Goal: Task Accomplishment & Management: Complete application form

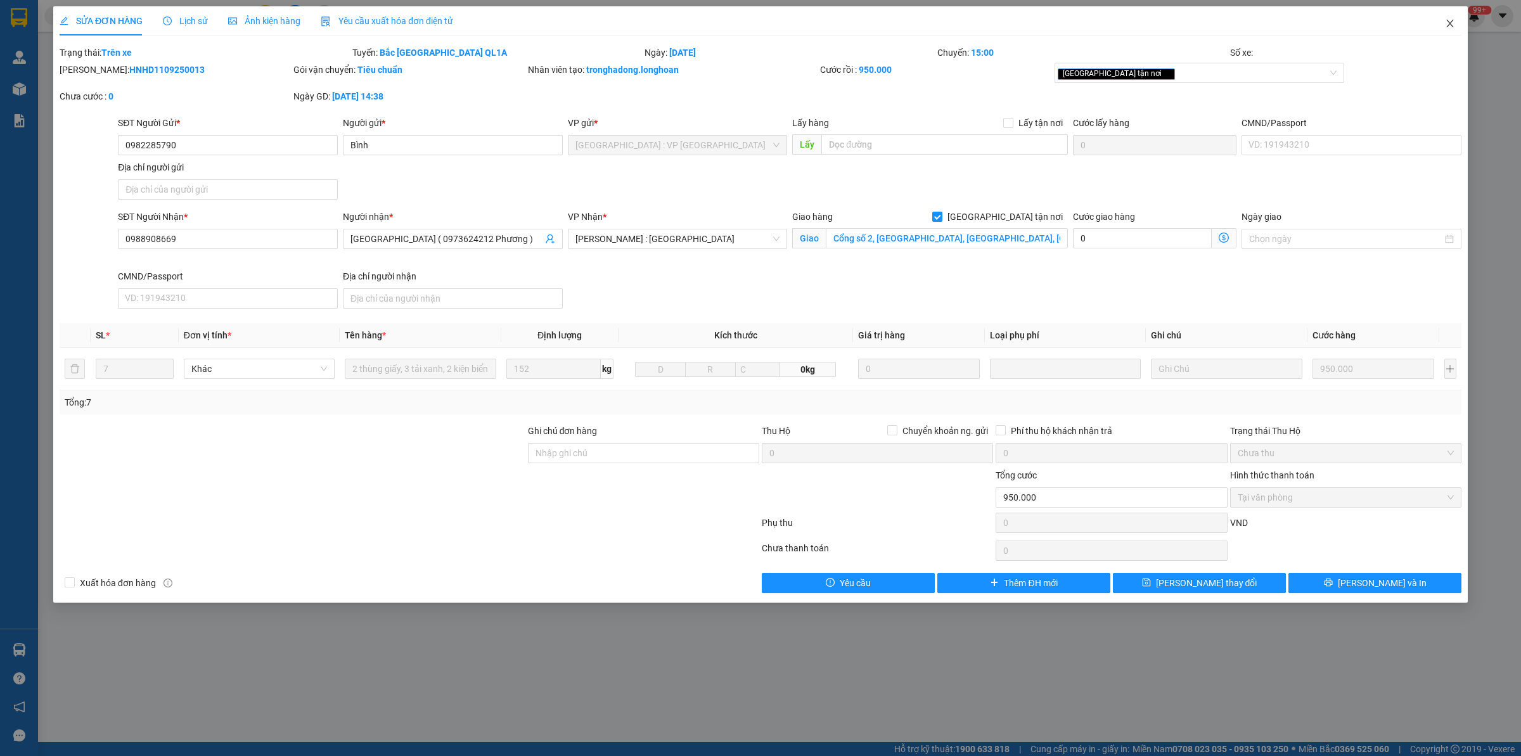
click at [1449, 15] on span "Close" at bounding box center [1450, 23] width 35 height 35
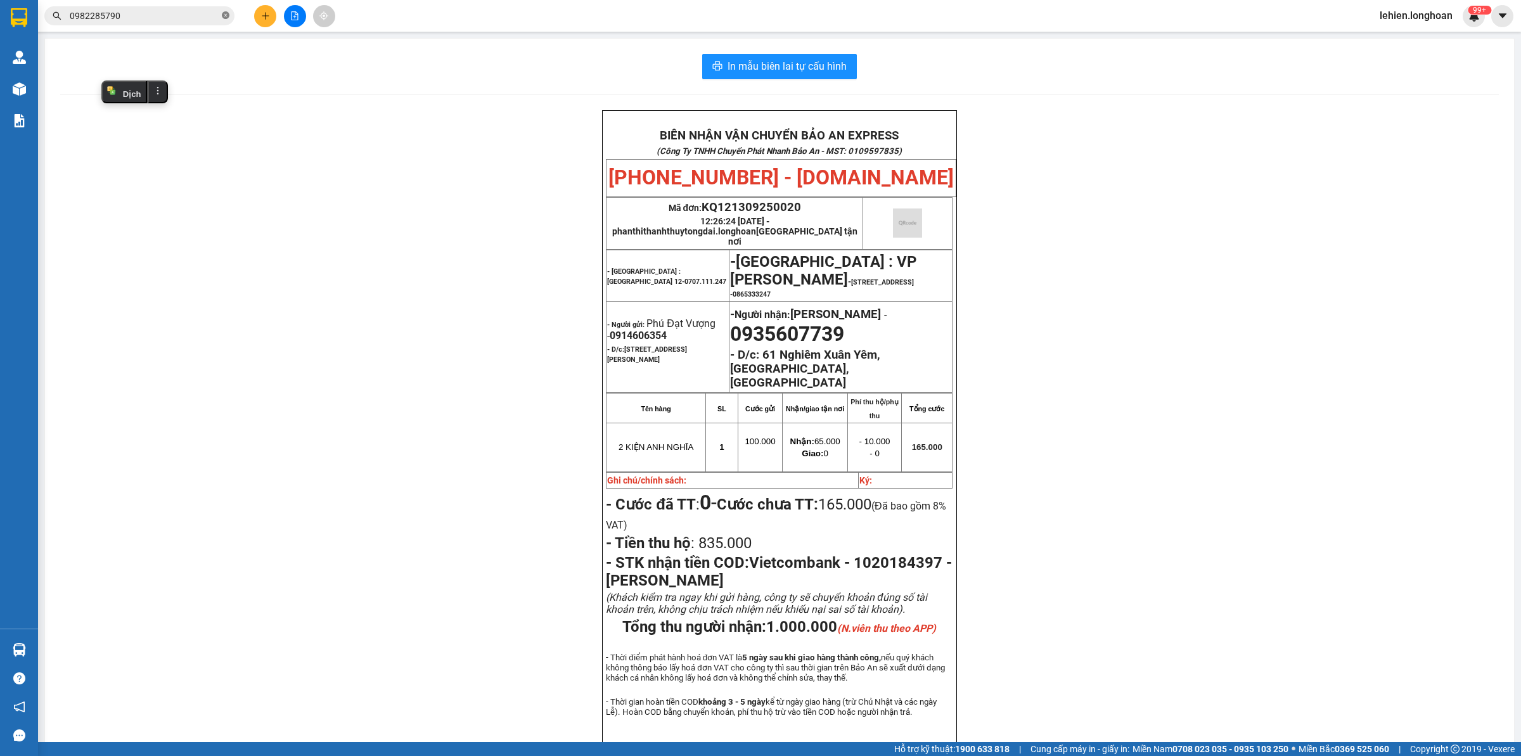
click at [226, 20] on span at bounding box center [226, 16] width 8 height 12
drag, startPoint x: 195, startPoint y: 8, endPoint x: 160, endPoint y: 19, distance: 36.7
click at [160, 19] on input "text" at bounding box center [145, 16] width 150 height 14
paste input "0379956787"
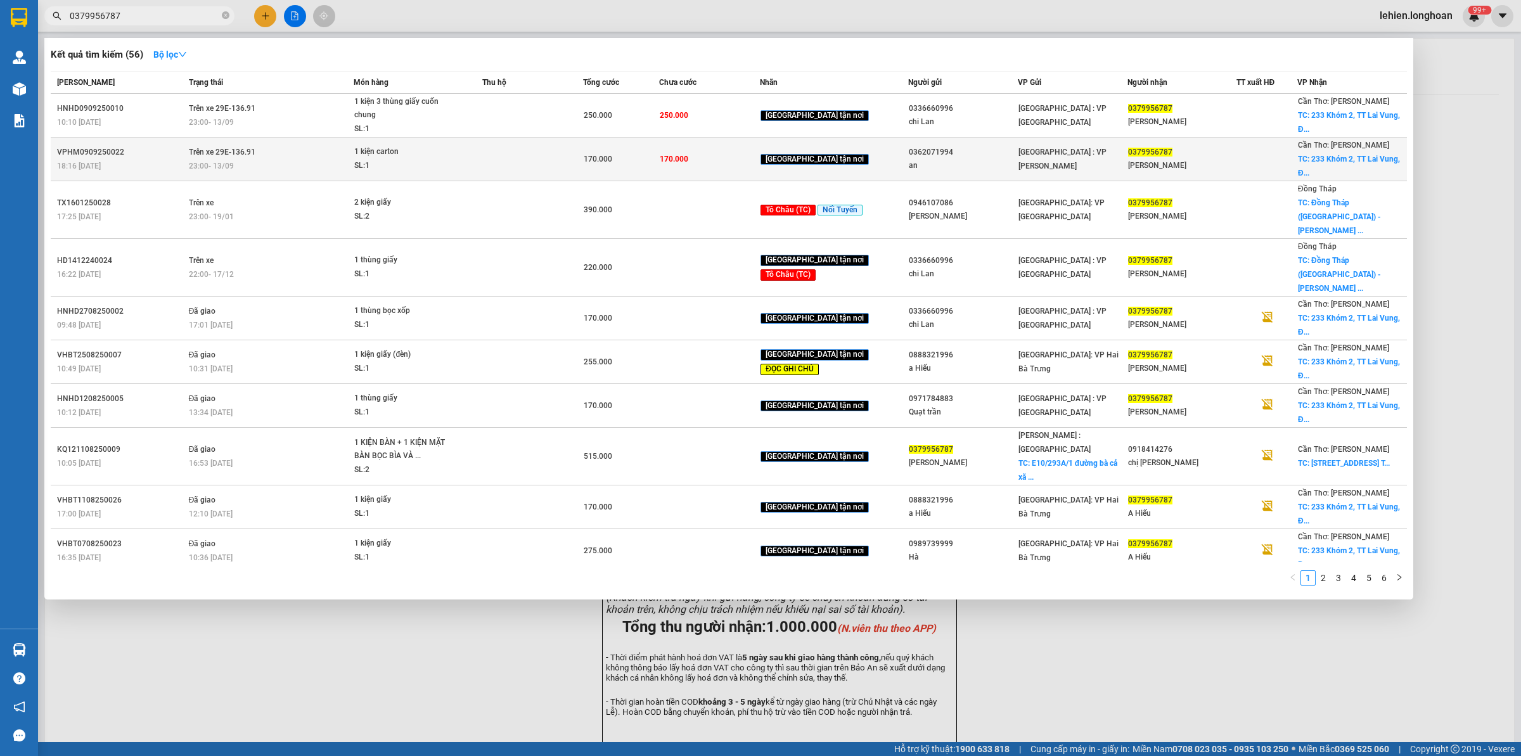
type input "0379956787"
click at [304, 162] on div "23:00 [DATE]" at bounding box center [271, 166] width 165 height 14
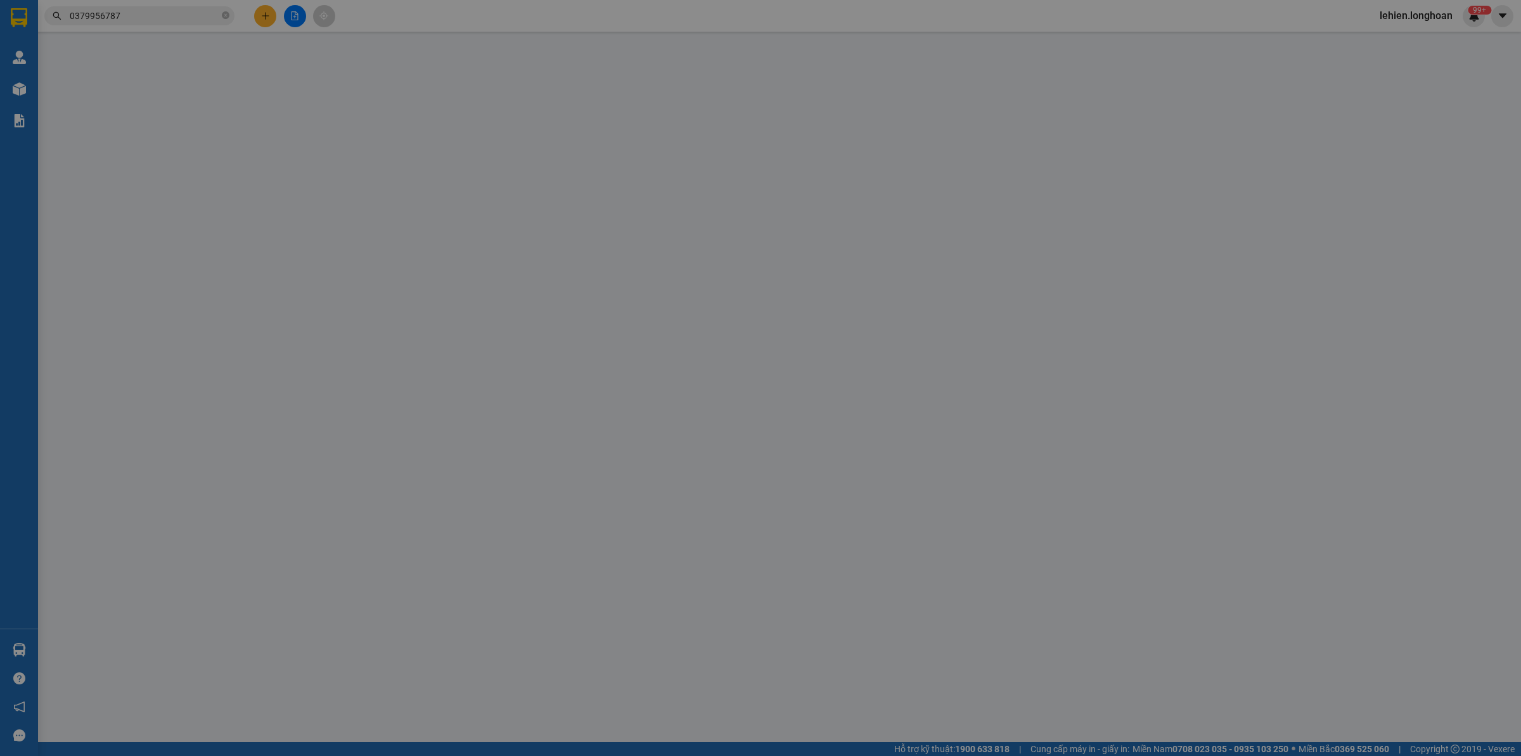
type input "0362071994"
type input "an"
type input "0379956787"
type input "[PERSON_NAME]"
checkbox input "true"
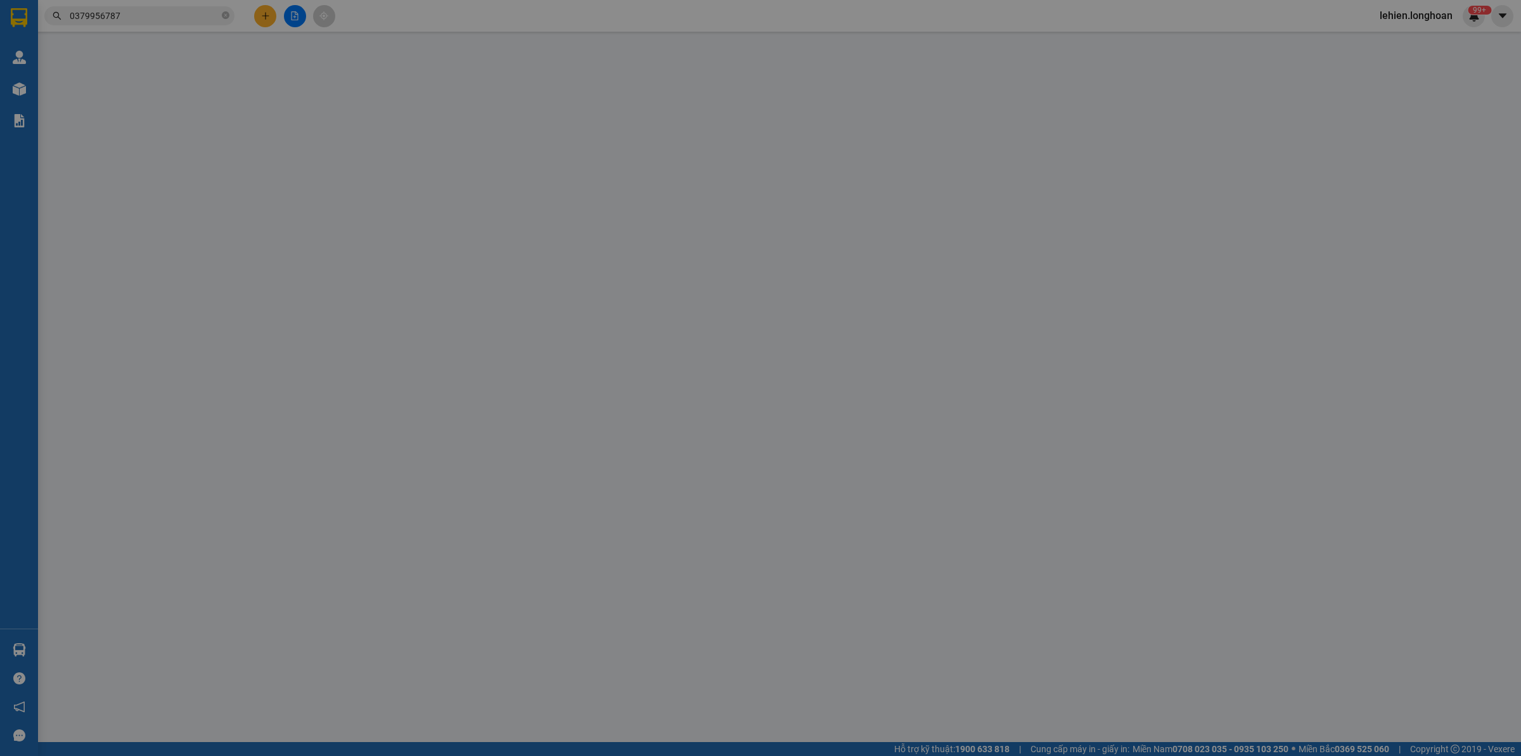
type input "[STREET_ADDRESS]"
type input "nhận nguyên kiện,giao nguyên kiện,bể vỡ k đền"
type input "170.000"
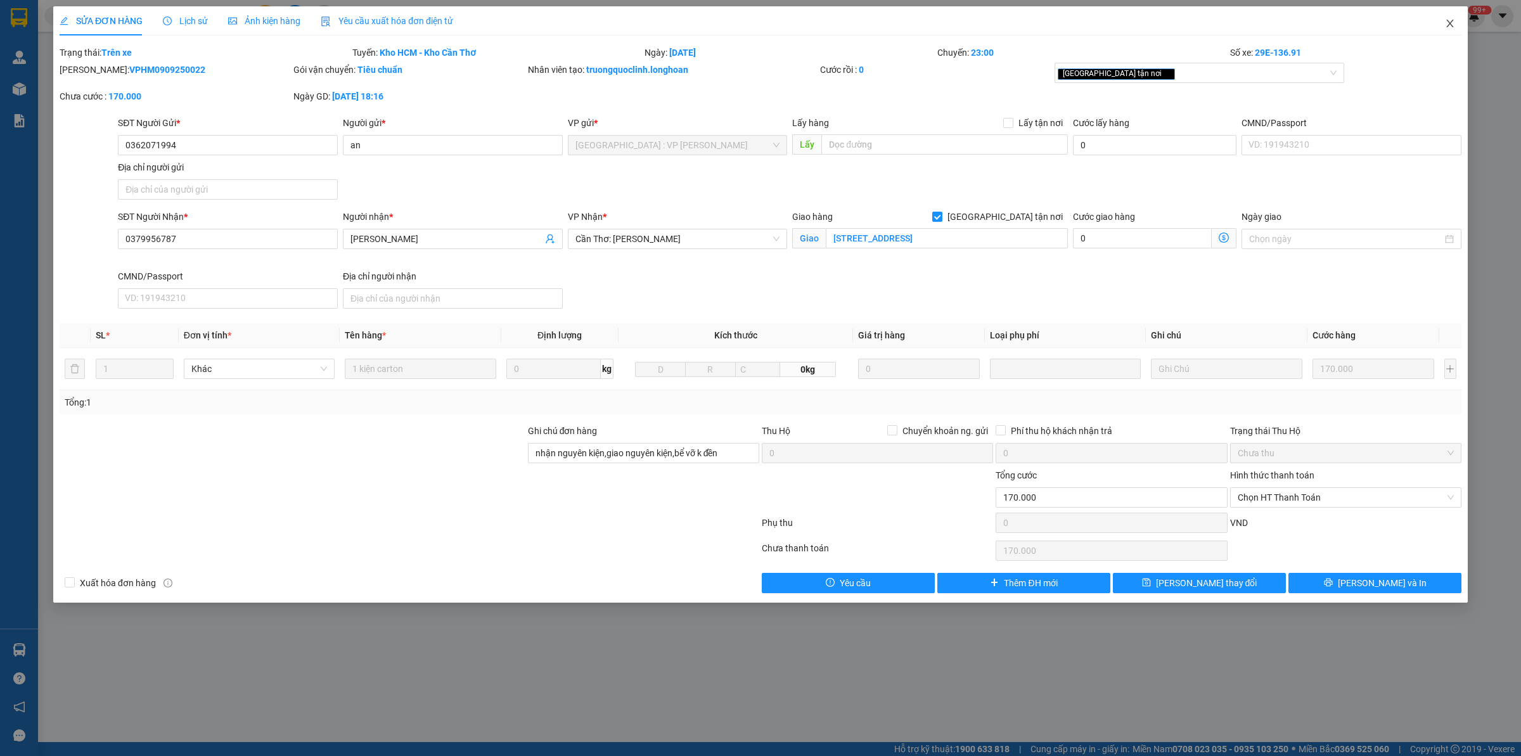
click at [1443, 20] on span "Close" at bounding box center [1450, 23] width 35 height 35
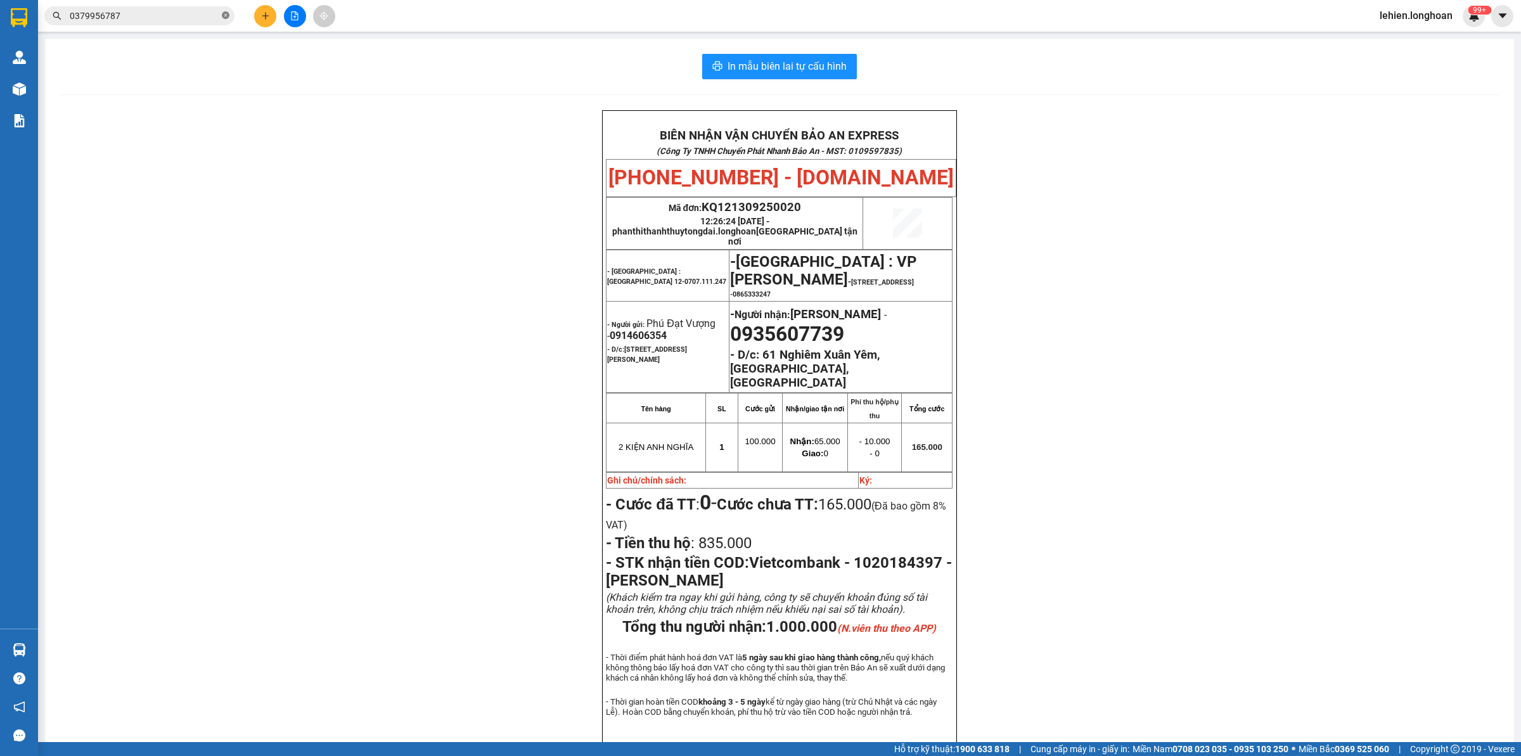
click at [228, 15] on icon "close-circle" at bounding box center [226, 15] width 8 height 8
paste input "0918 658865"
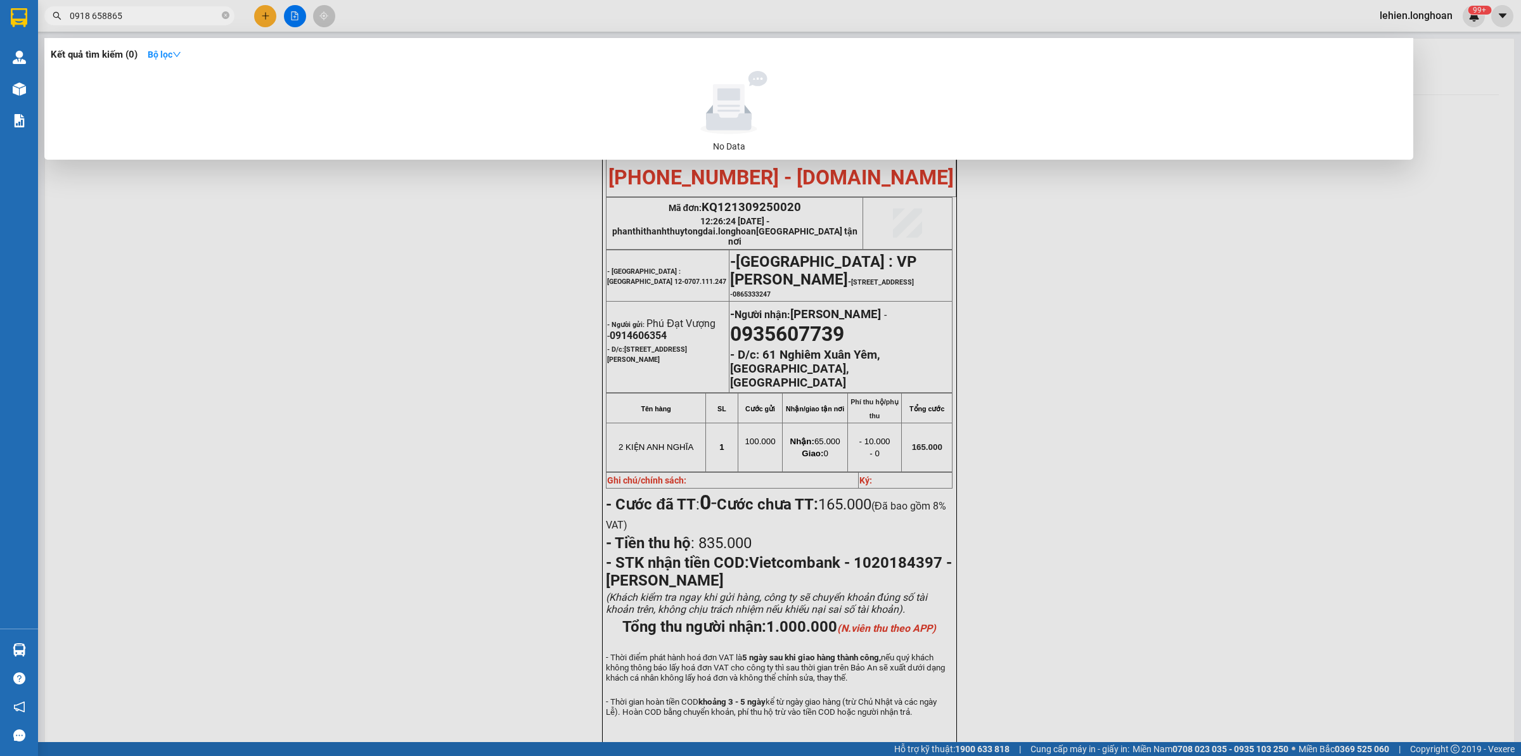
click at [92, 15] on input "0918 658865" at bounding box center [145, 16] width 150 height 14
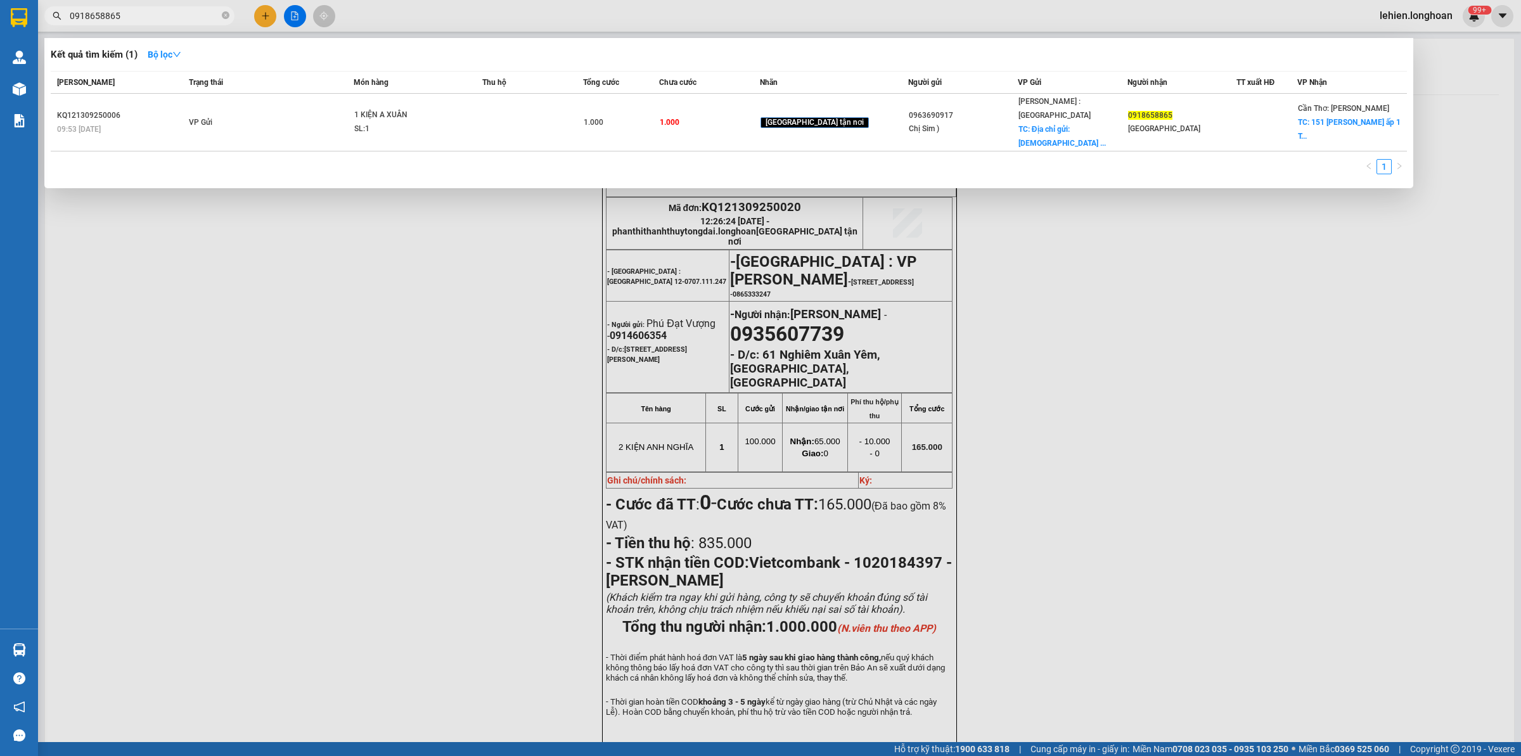
type input "0918658865"
click at [174, 13] on input "0918658865" at bounding box center [145, 16] width 150 height 14
click at [224, 15] on icon "close-circle" at bounding box center [226, 15] width 8 height 8
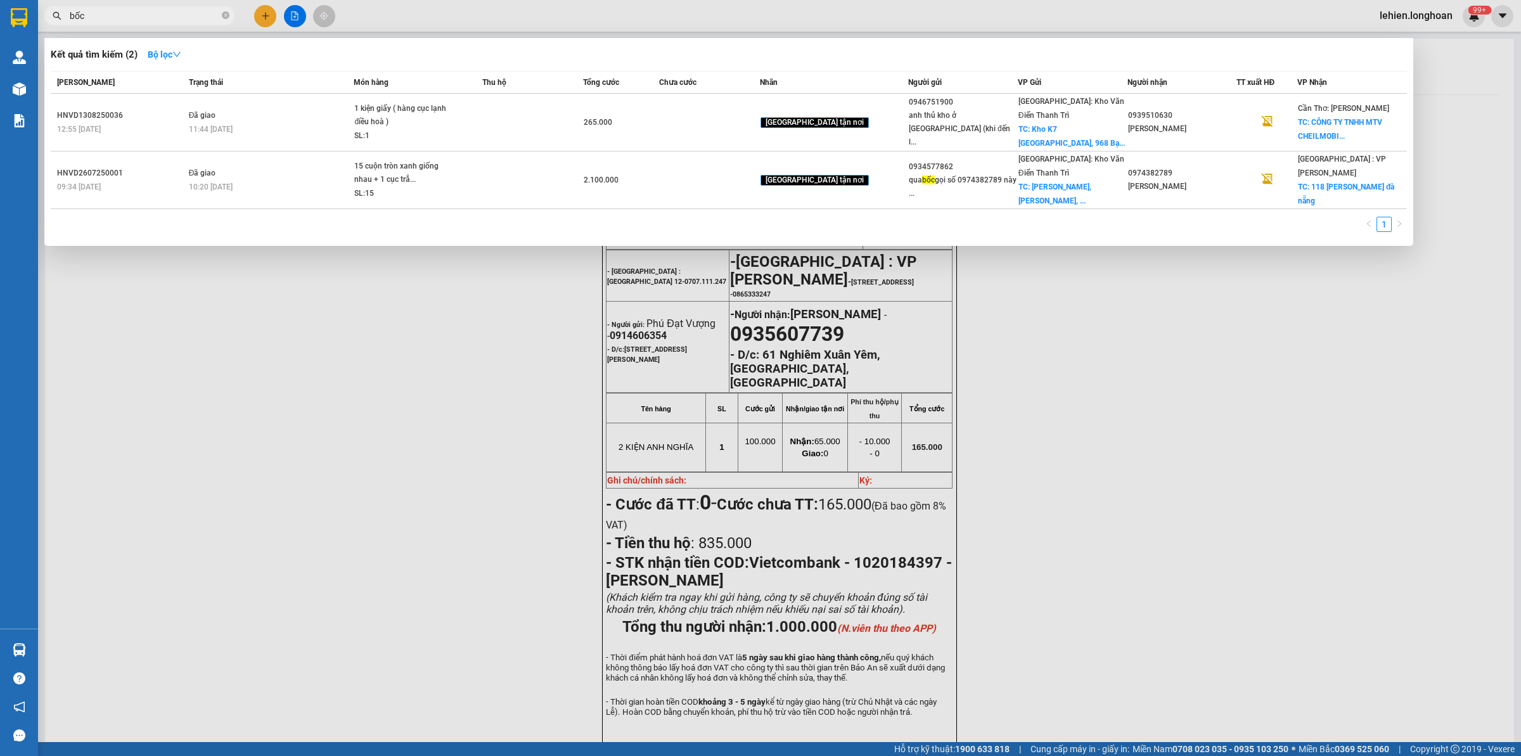
type input "bốc"
click at [227, 16] on icon "close-circle" at bounding box center [226, 15] width 8 height 8
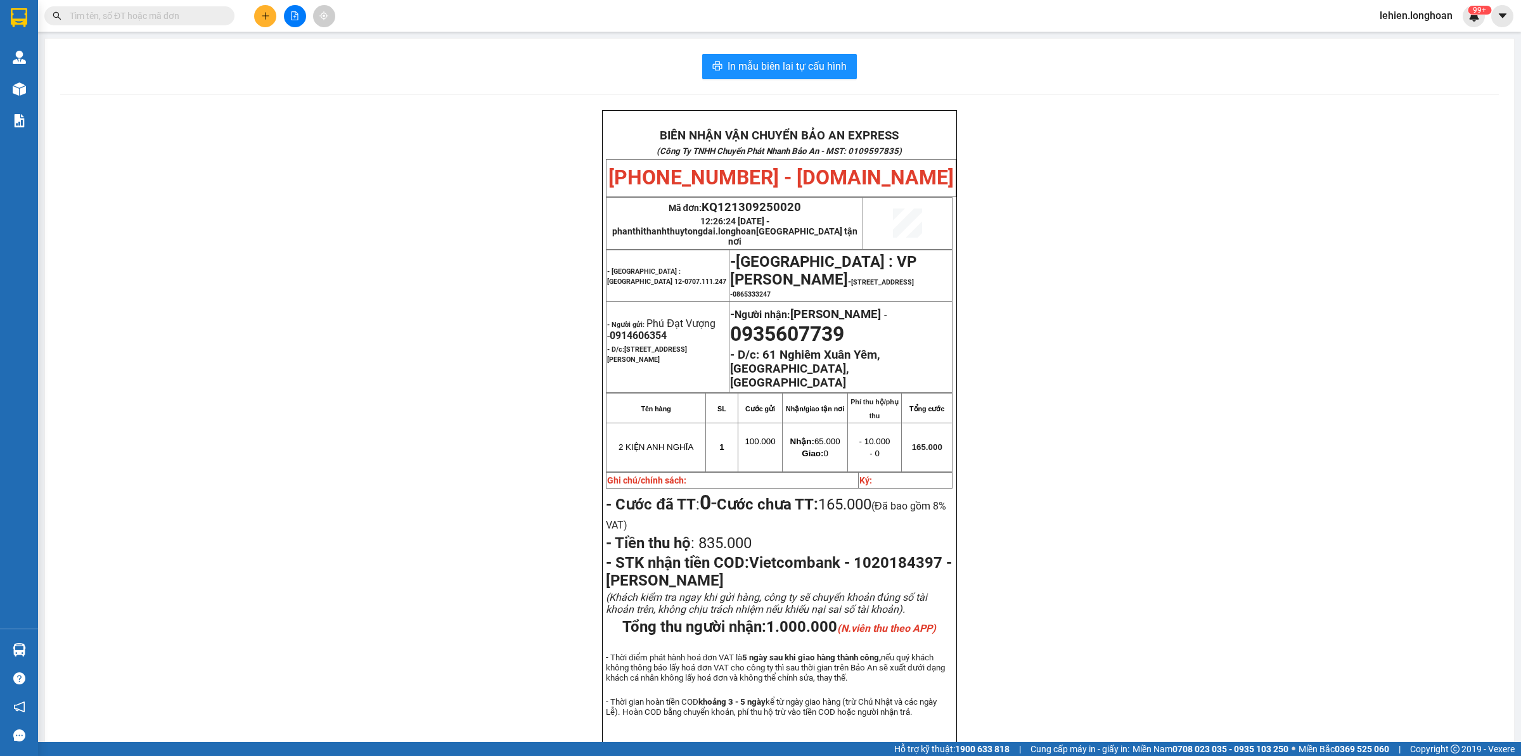
paste input "0986485030"
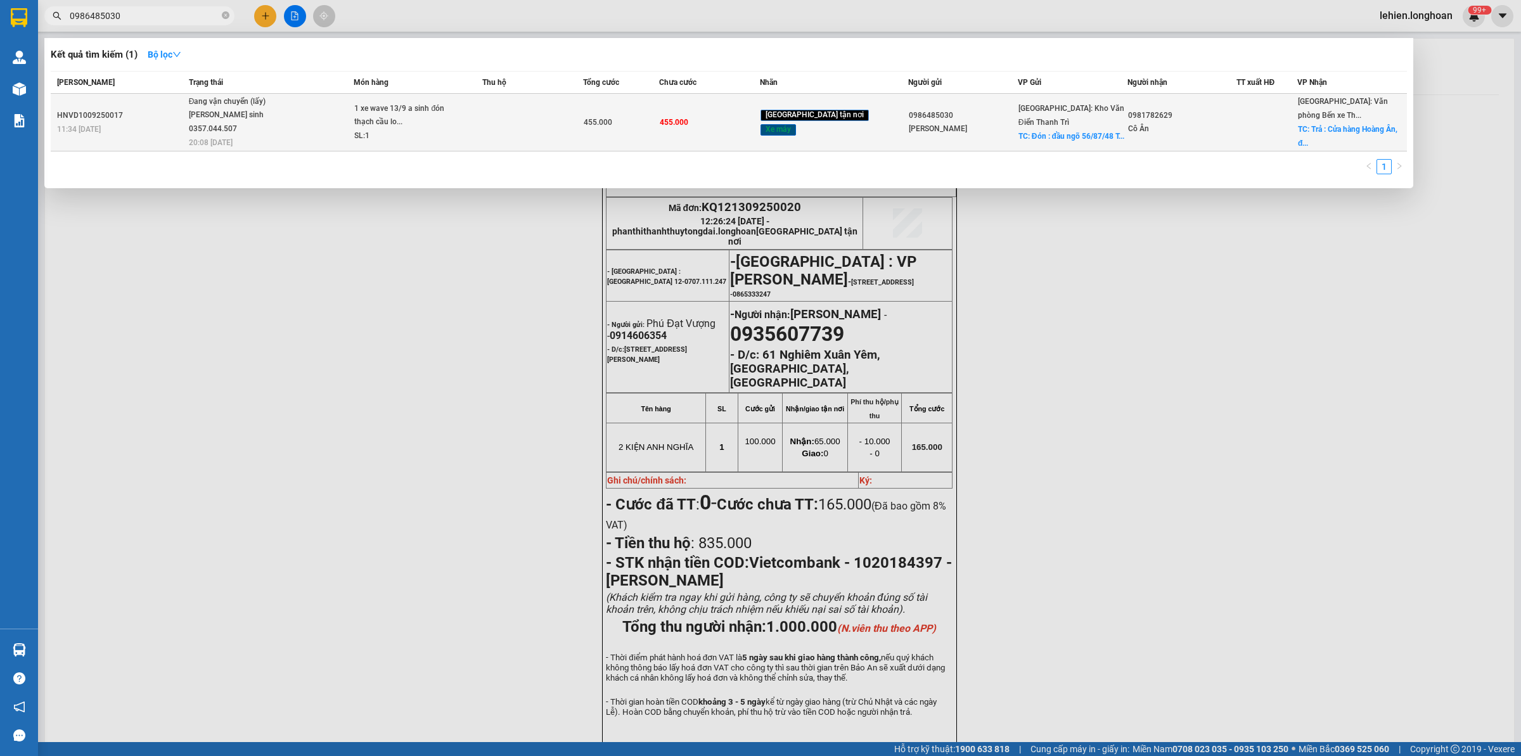
type input "0986485030"
click at [225, 112] on div "[PERSON_NAME] sinh 0357.044.507" at bounding box center [236, 121] width 95 height 27
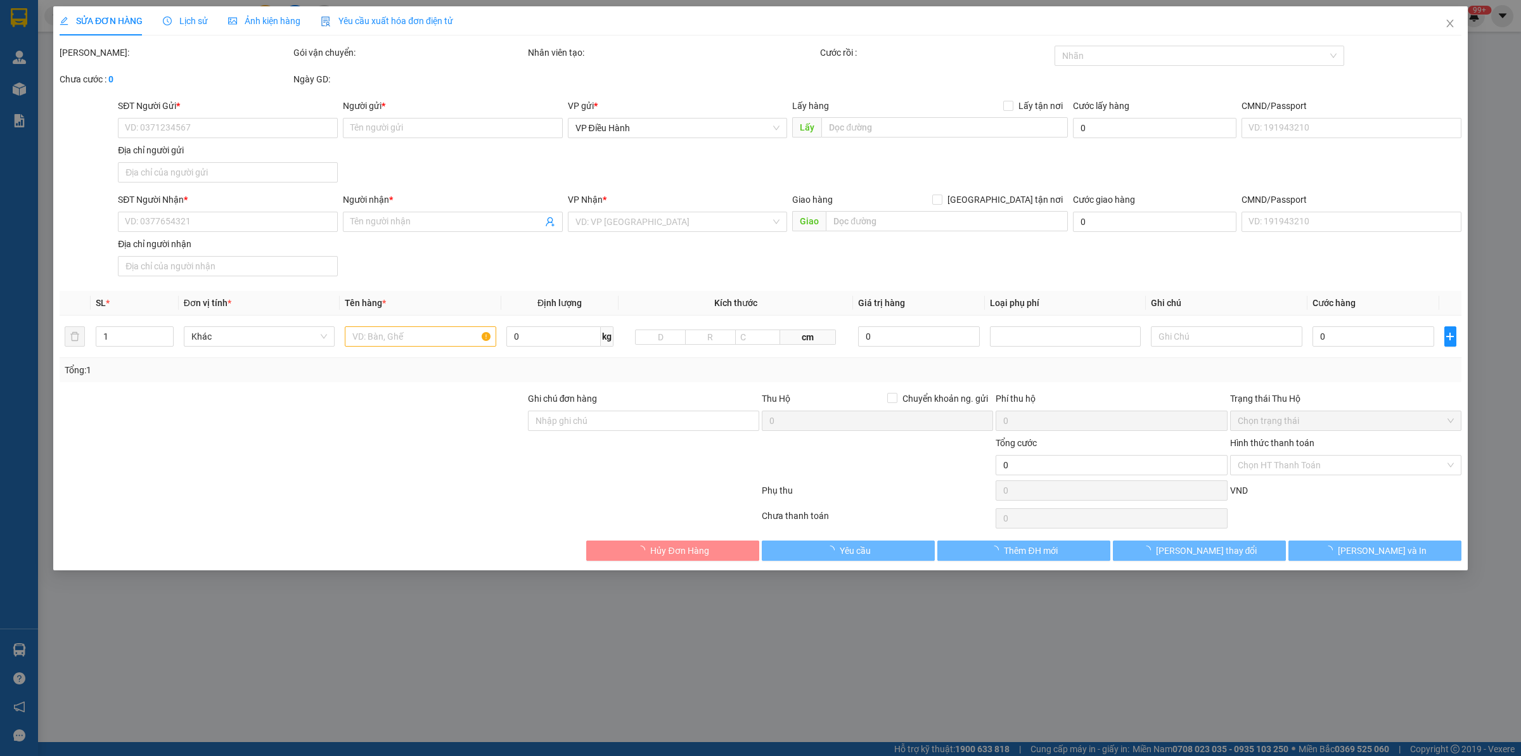
type input "0986485030"
type input "[PERSON_NAME]"
checkbox input "true"
type input "Đón : đầu ngõ 56/87/48 [GEOGRAPHIC_DATA], [GEOGRAPHIC_DATA]"
type input "0981782629"
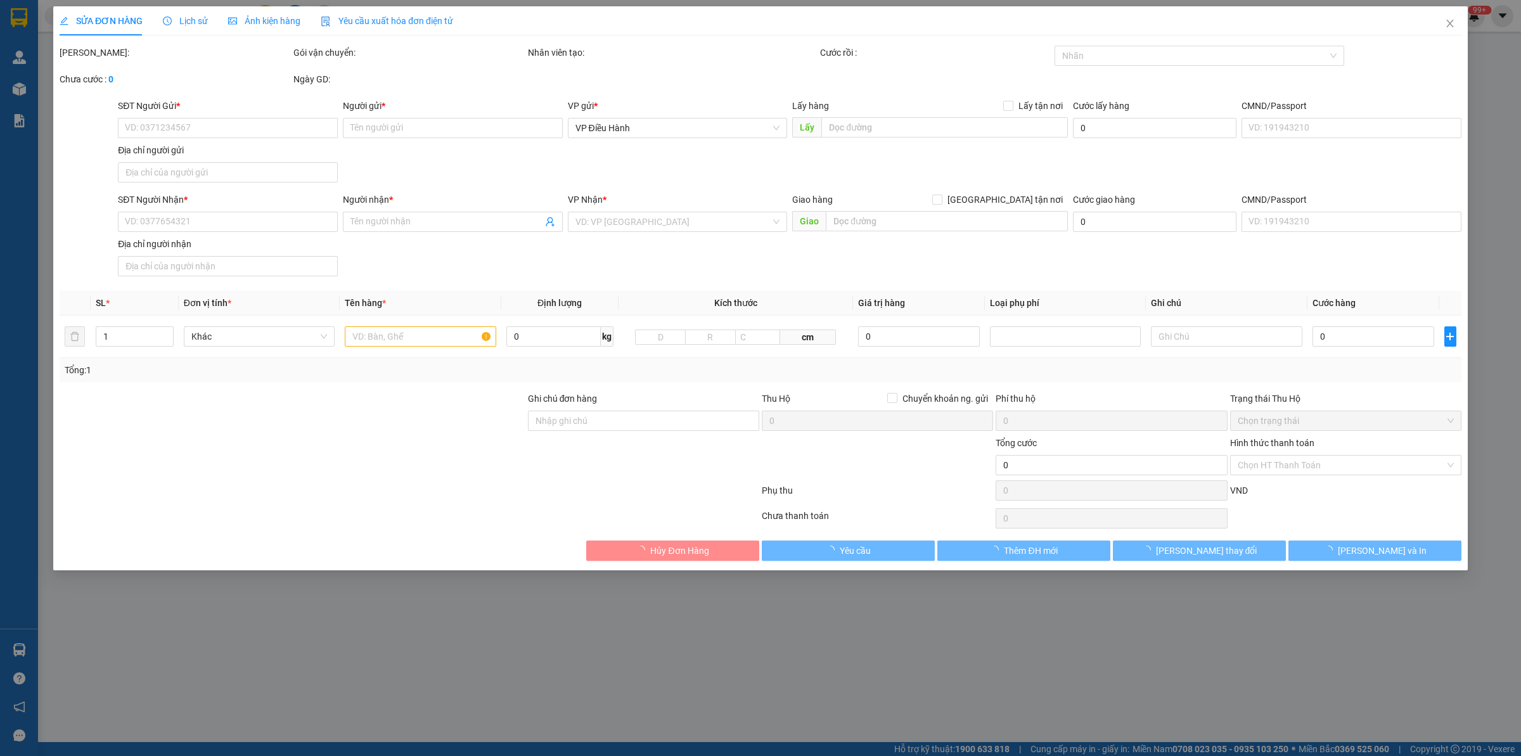
type input "Cô Ân"
checkbox input "true"
type input "Trả : [GEOGRAPHIC_DATA], đường 362 thôn [GEOGRAPHIC_DATA], [GEOGRAPHIC_DATA] (t…"
type input "455.000"
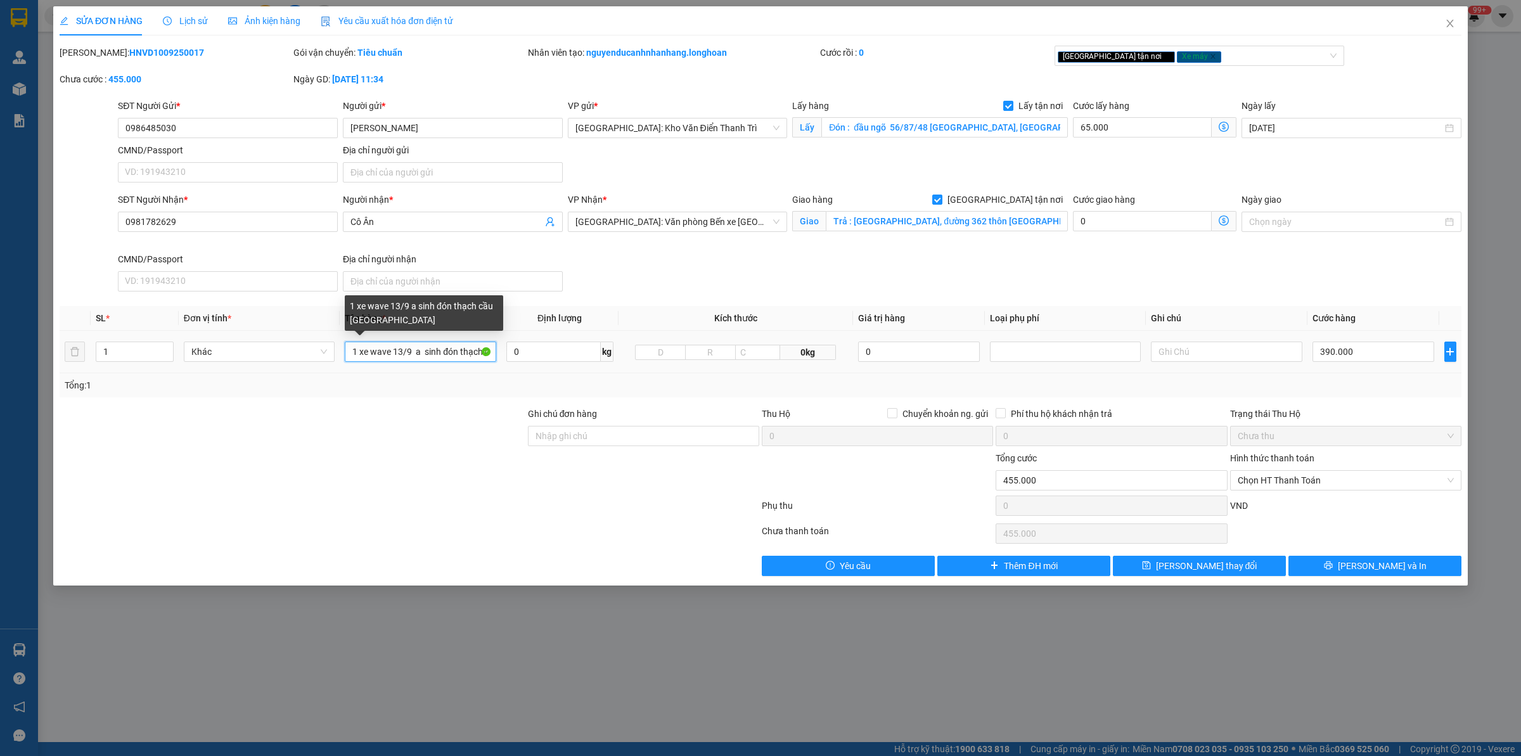
click at [423, 350] on input "1 xe wave 13/9 a sinh đón thạch cầu [GEOGRAPHIC_DATA]" at bounding box center [420, 352] width 151 height 20
click at [181, 16] on span "Lịch sử" at bounding box center [185, 21] width 45 height 10
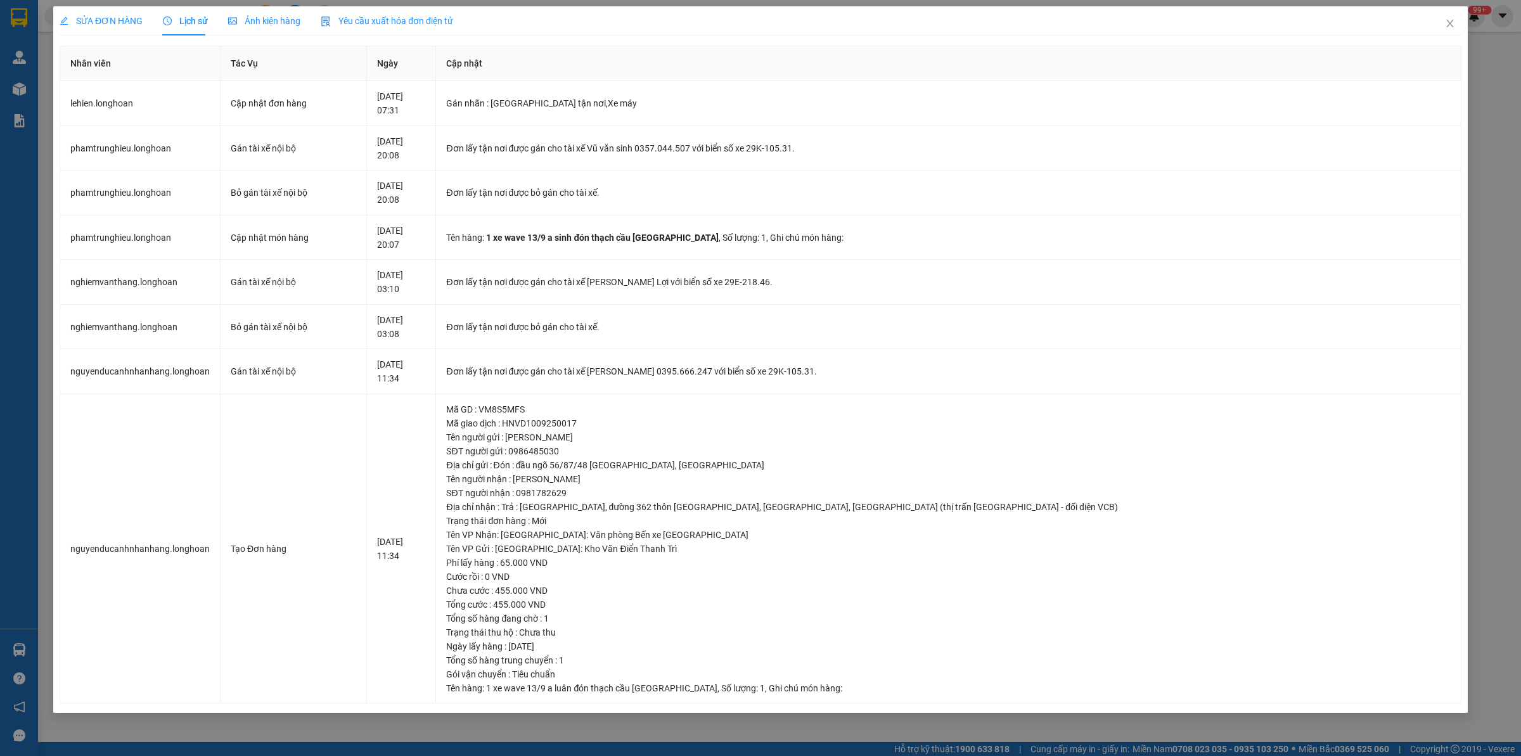
click at [118, 23] on span "SỬA ĐƠN HÀNG" at bounding box center [101, 21] width 83 height 10
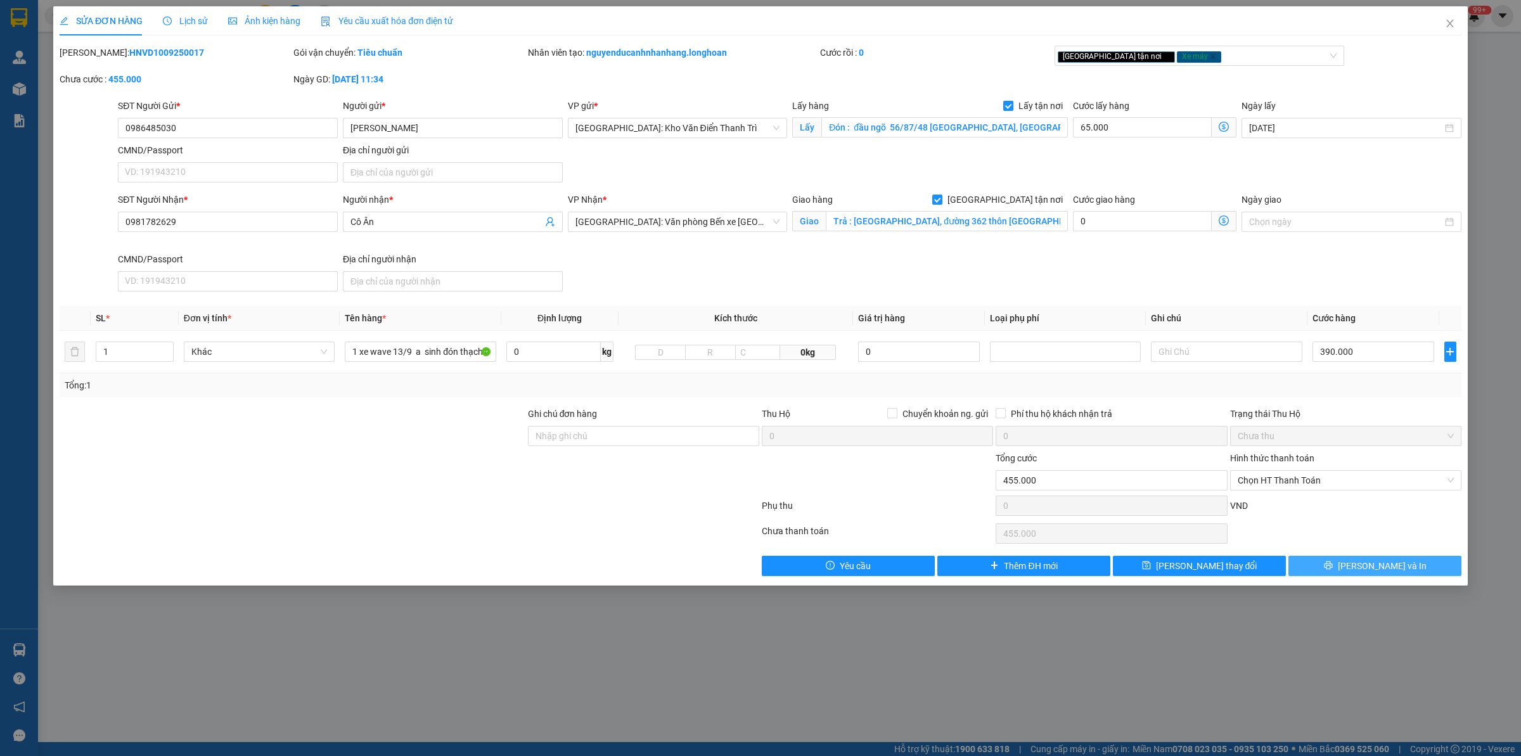
click at [1317, 562] on button "[PERSON_NAME] và In" at bounding box center [1375, 566] width 173 height 20
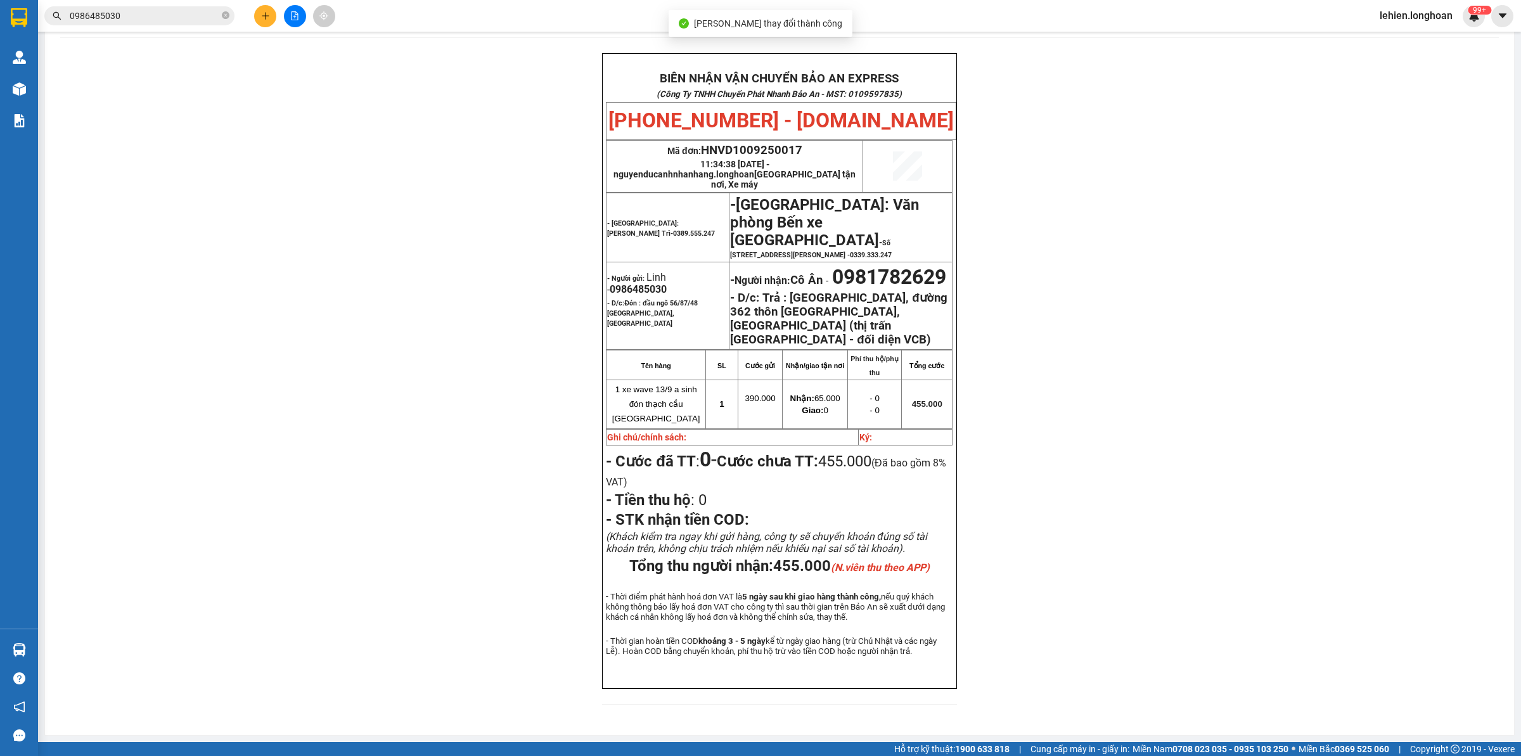
scroll to position [65, 0]
click at [173, 19] on input "0986485030" at bounding box center [145, 16] width 150 height 14
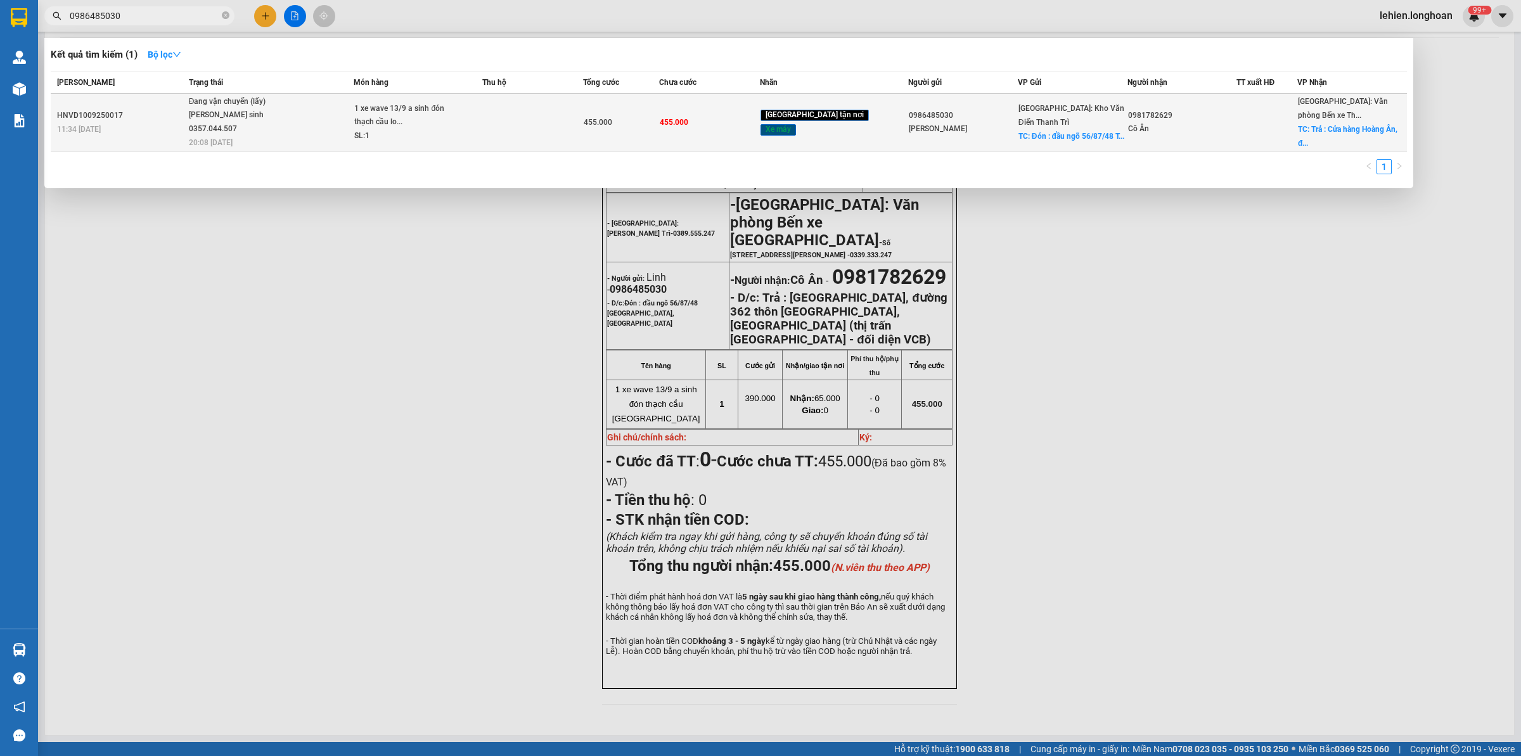
click at [225, 116] on div "[PERSON_NAME] sinh 0357.044.507" at bounding box center [236, 121] width 95 height 27
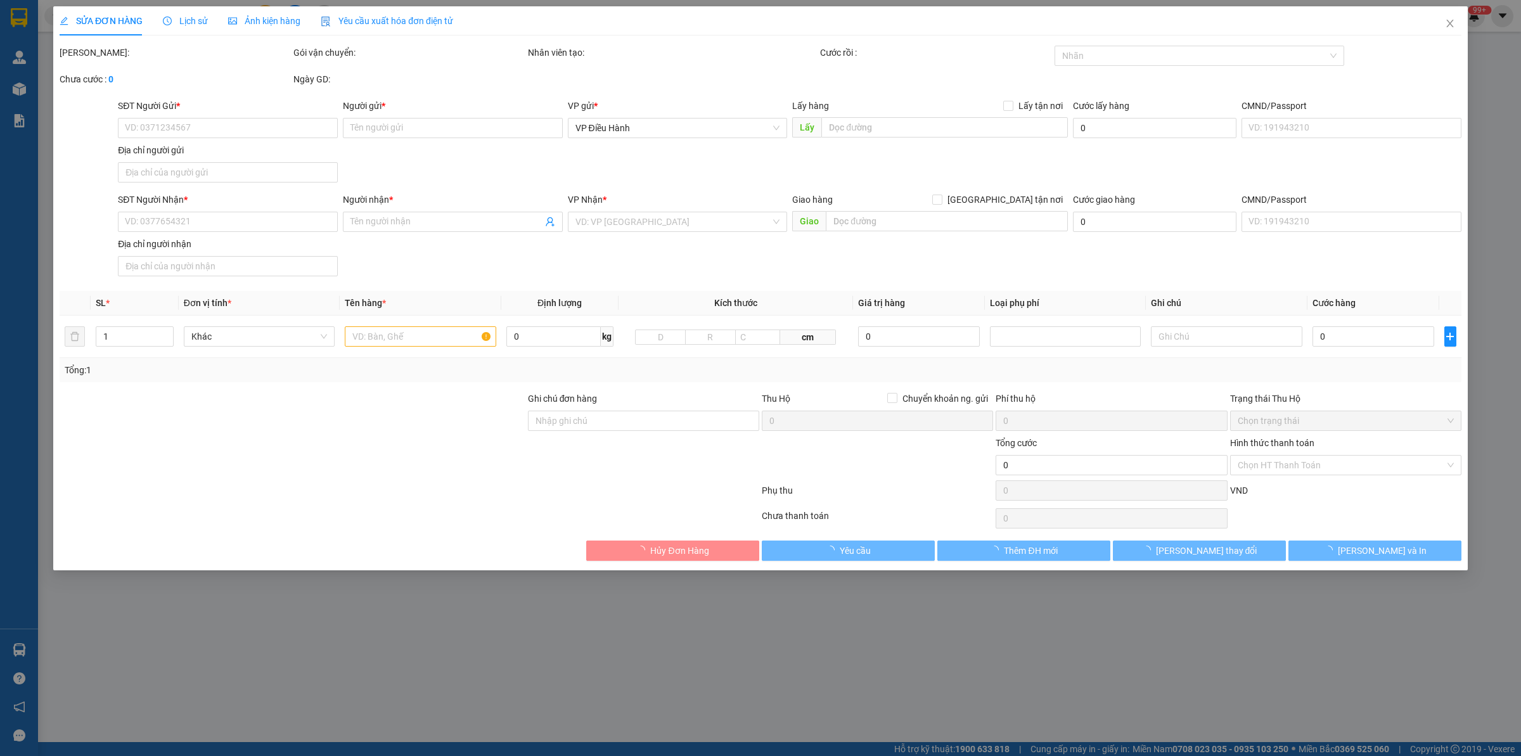
type input "0986485030"
type input "[PERSON_NAME]"
checkbox input "true"
type input "Đón : đầu ngõ 56/87/48 [GEOGRAPHIC_DATA], [GEOGRAPHIC_DATA]"
type input "0981782629"
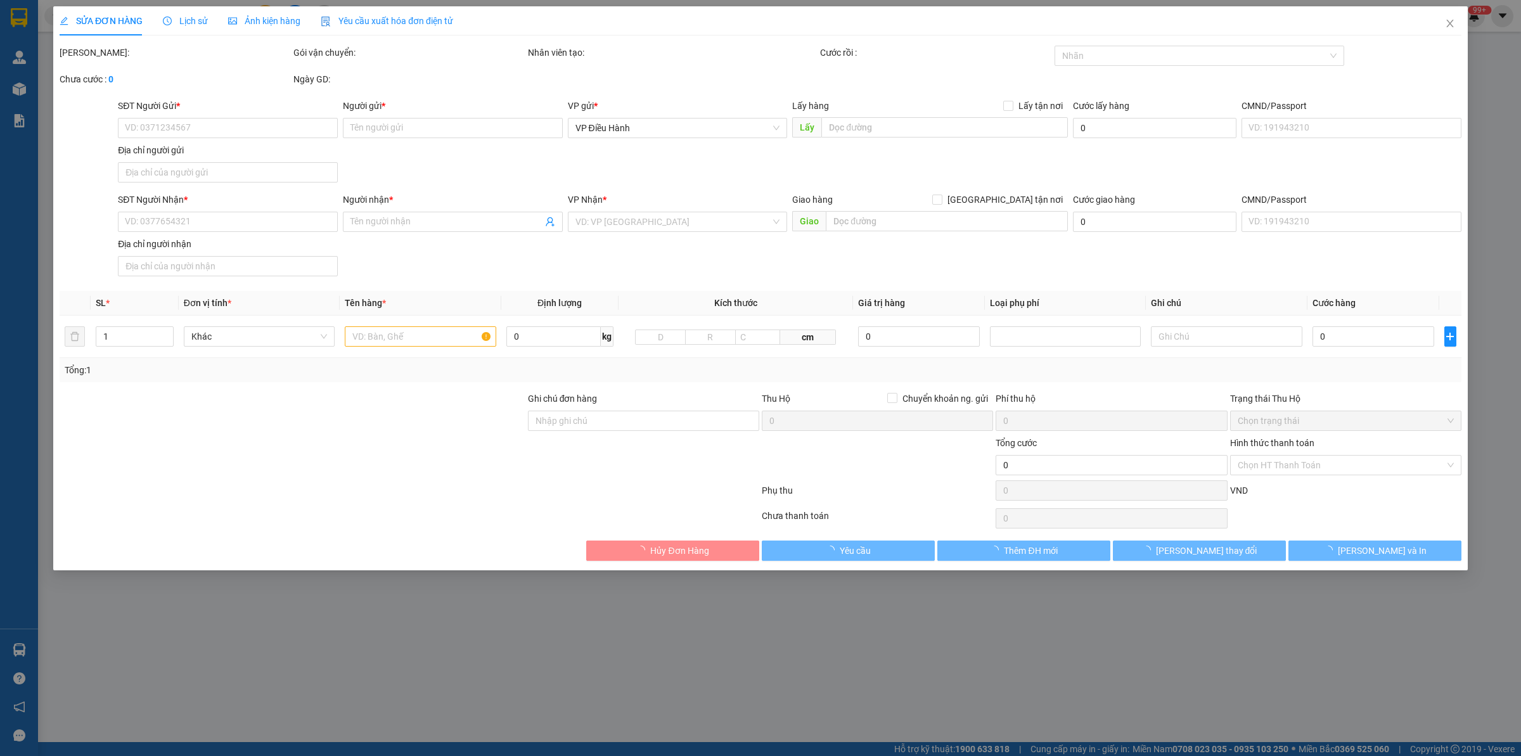
type input "Cô Ân"
checkbox input "true"
type input "Trả : [GEOGRAPHIC_DATA], đường 362 thôn [GEOGRAPHIC_DATA], [GEOGRAPHIC_DATA] (t…"
type input "455.000"
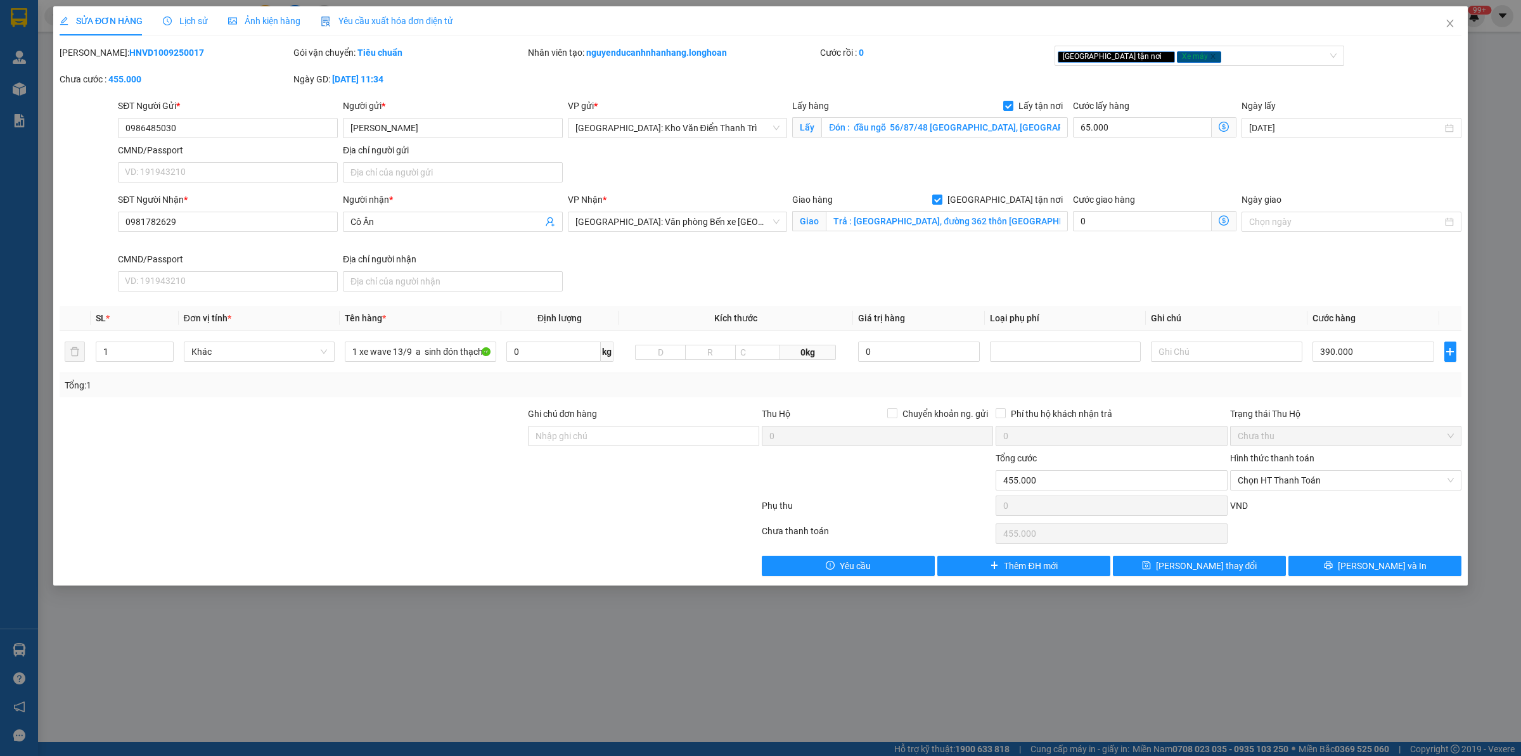
click at [175, 11] on div "Lịch sử" at bounding box center [185, 20] width 45 height 29
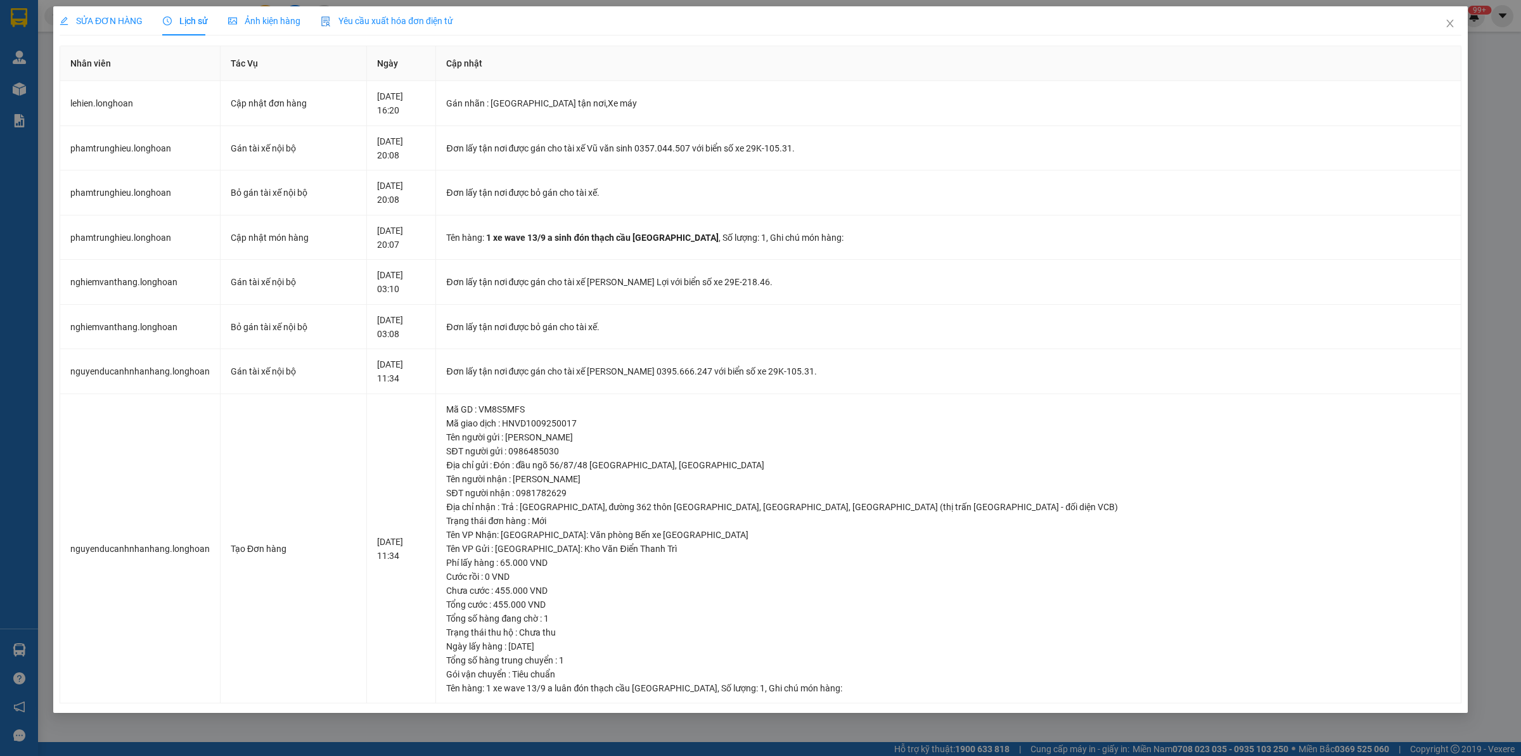
click at [133, 29] on div "SỬA ĐƠN HÀNG" at bounding box center [101, 20] width 83 height 29
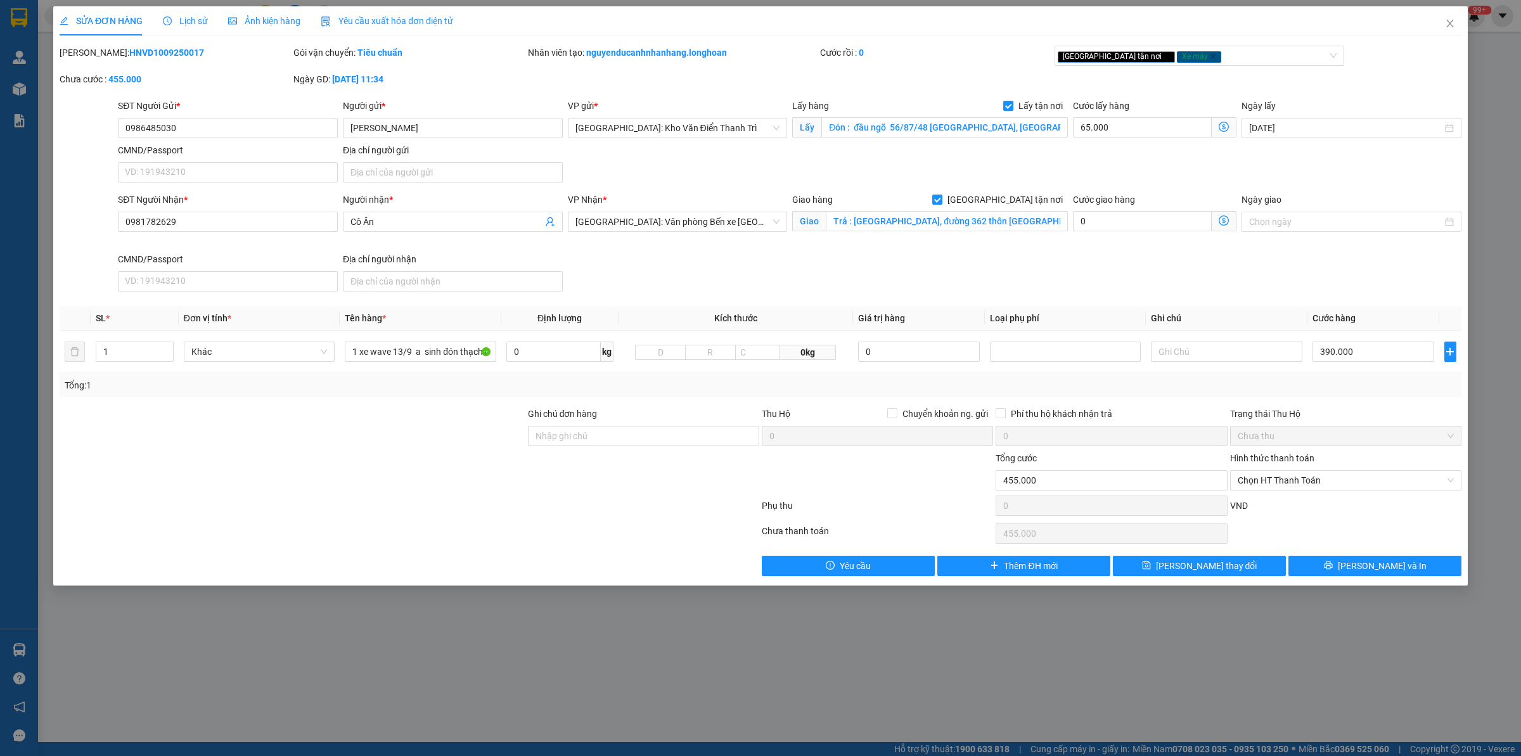
click at [187, 14] on div "Lịch sử" at bounding box center [185, 21] width 45 height 14
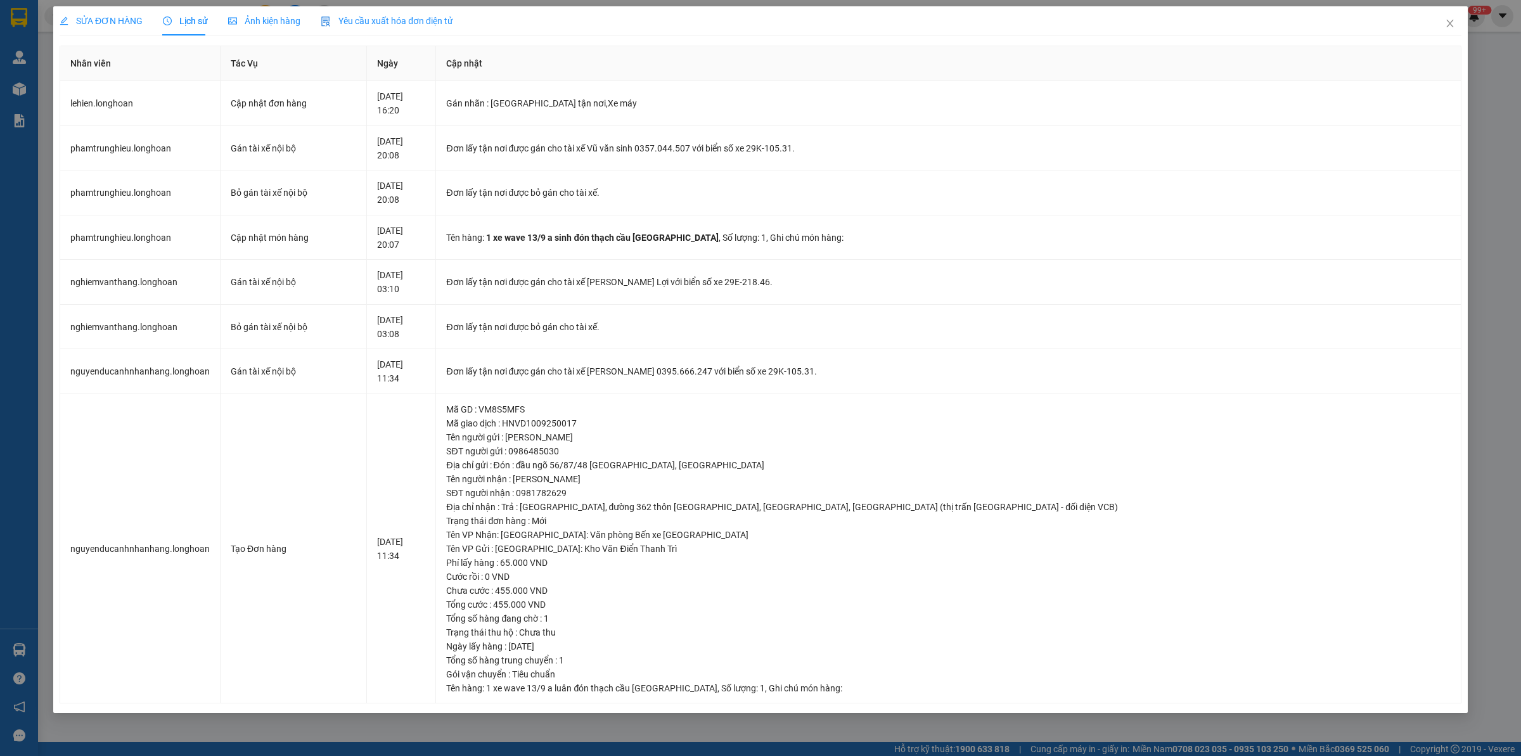
click at [111, 19] on span "SỬA ĐƠN HÀNG" at bounding box center [101, 21] width 83 height 10
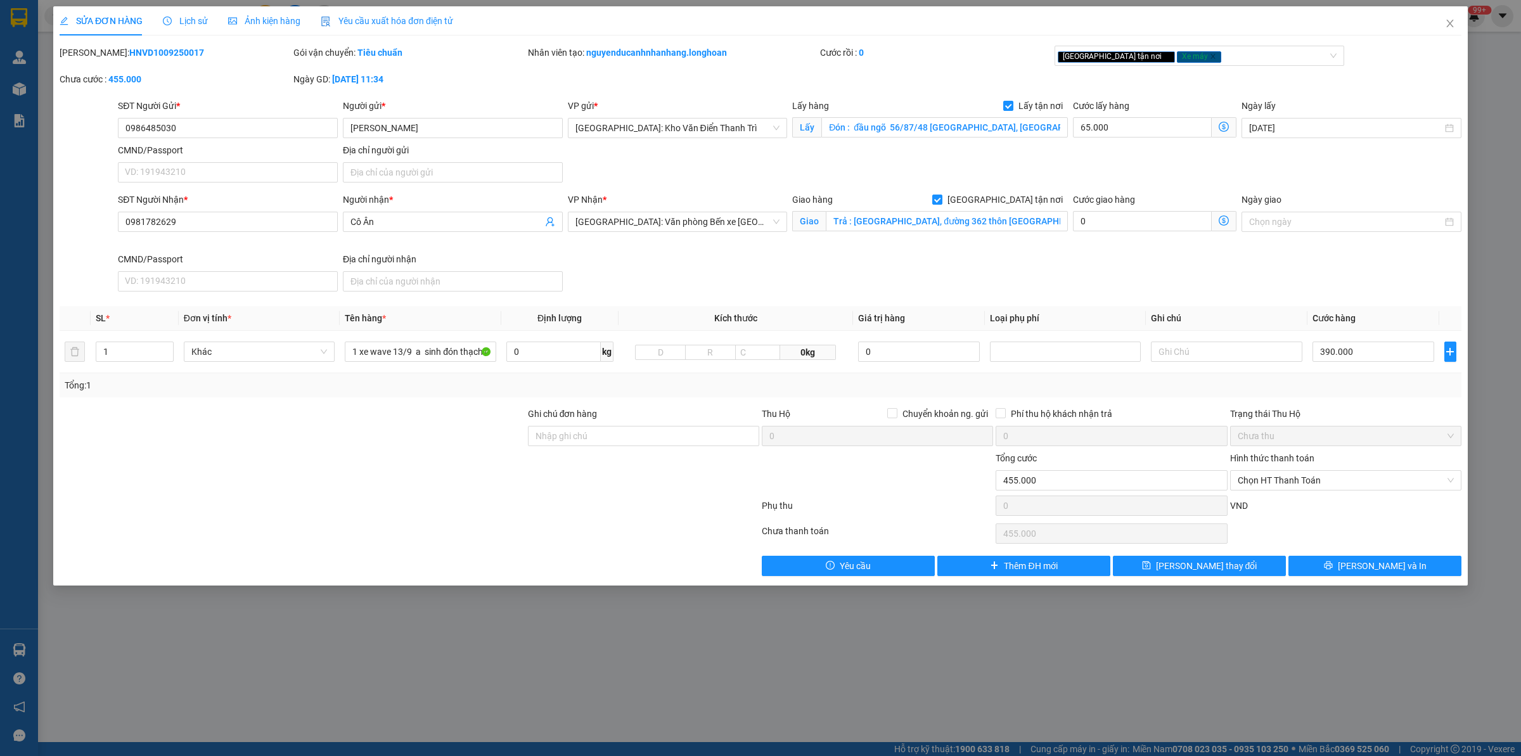
click at [188, 20] on span "Lịch sử" at bounding box center [185, 21] width 45 height 10
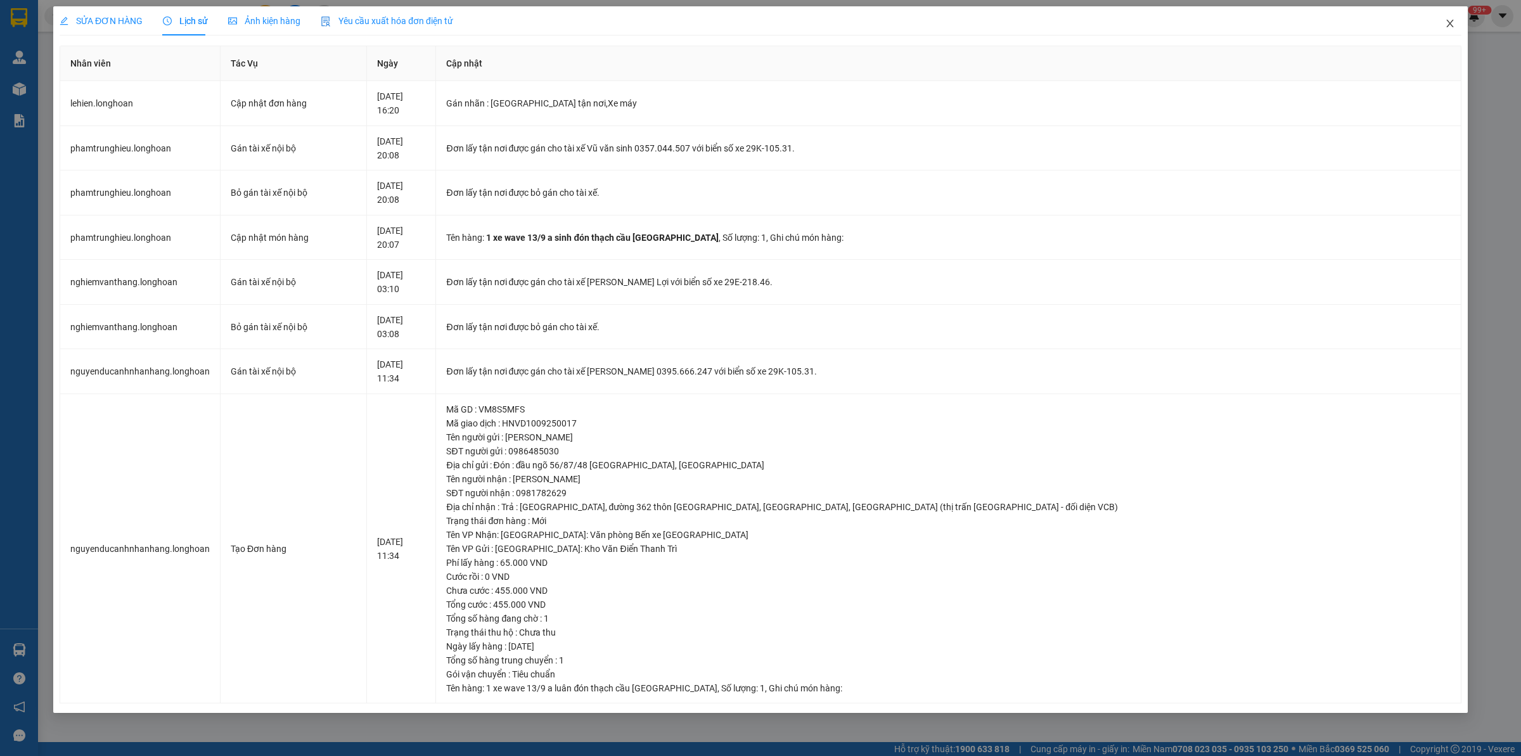
click at [1440, 21] on span "Close" at bounding box center [1450, 23] width 35 height 35
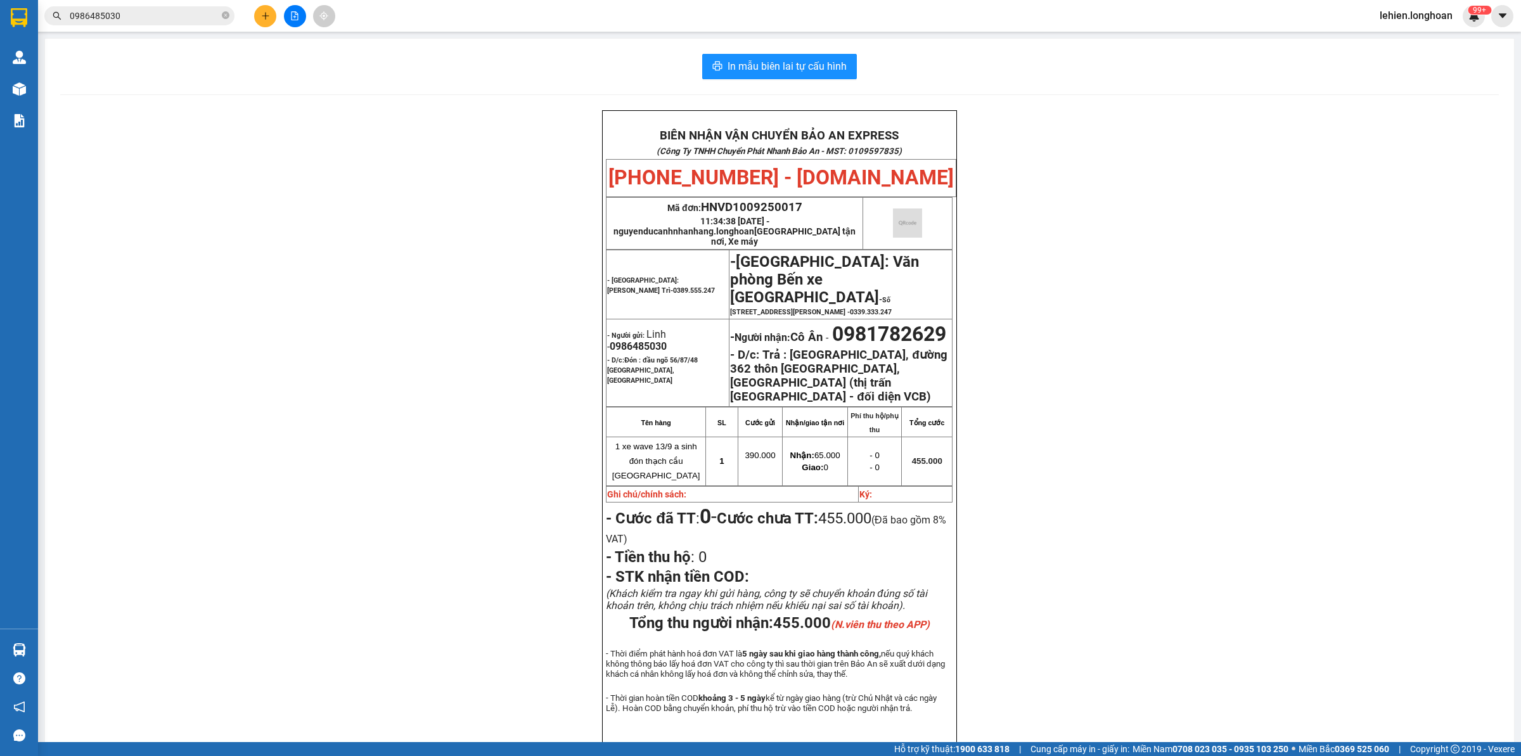
click at [229, 16] on span "0986485030" at bounding box center [139, 15] width 190 height 19
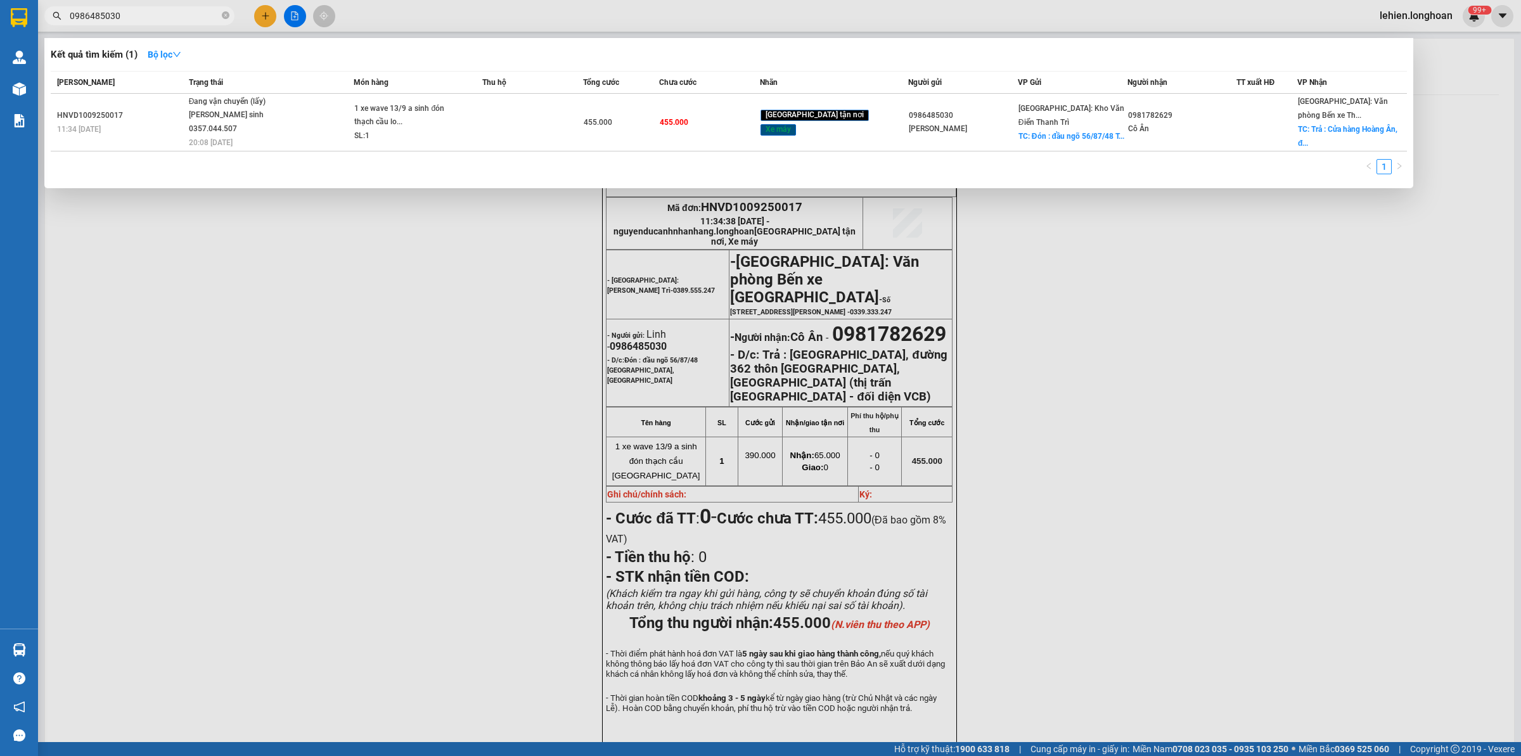
click at [221, 16] on span "0986485030" at bounding box center [139, 15] width 190 height 19
click at [228, 14] on icon "close-circle" at bounding box center [226, 15] width 8 height 8
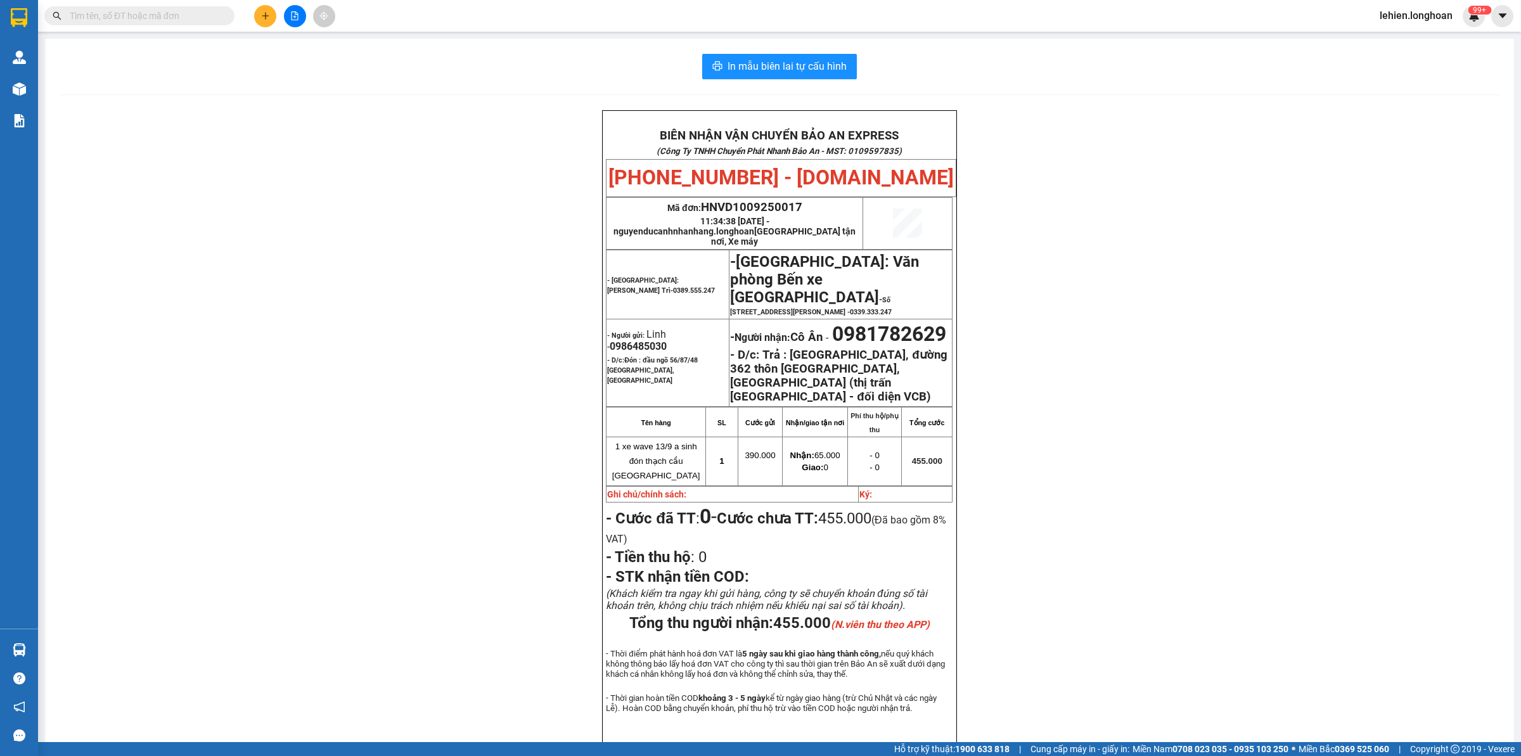
paste input "0987142029"
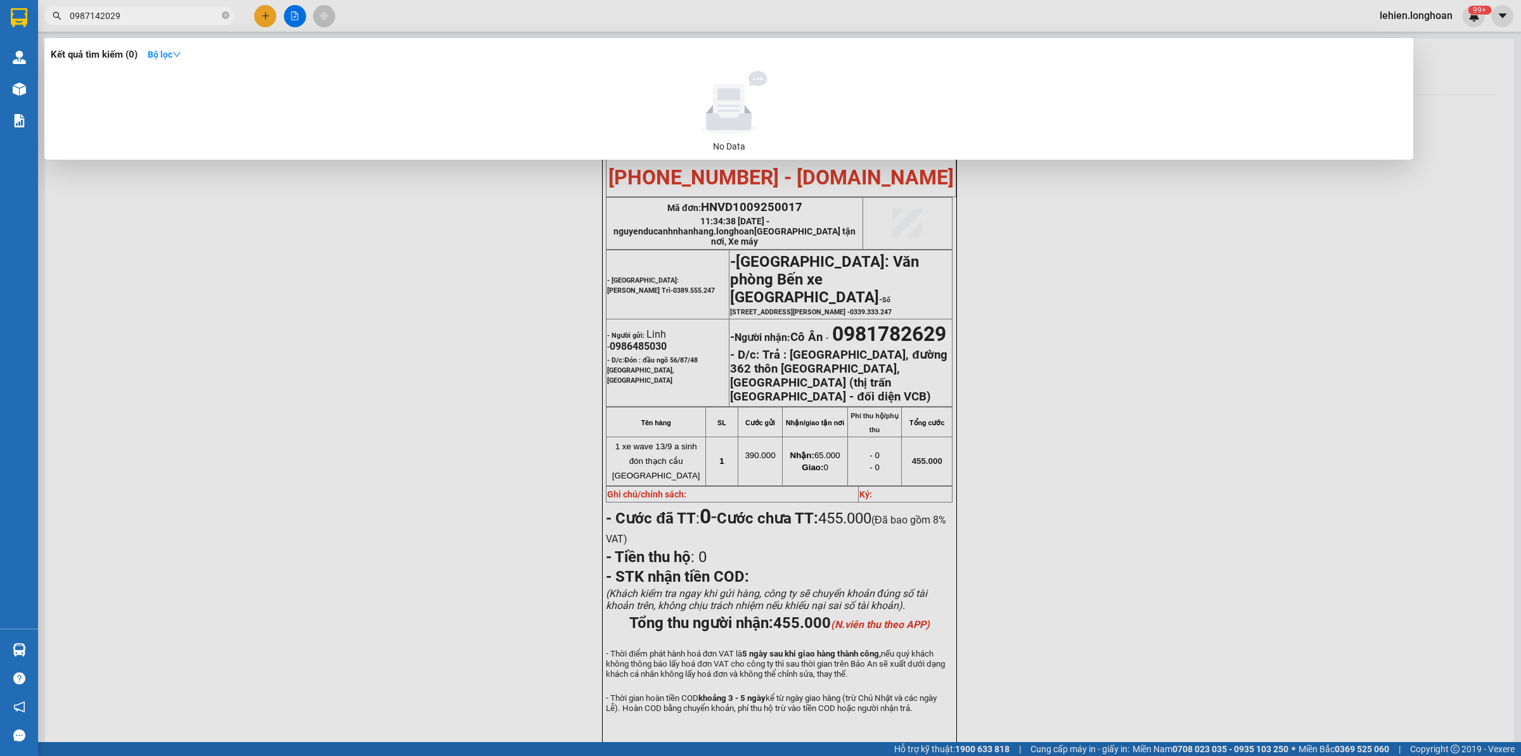
type input "0987142029"
click at [226, 14] on icon "close-circle" at bounding box center [226, 15] width 8 height 8
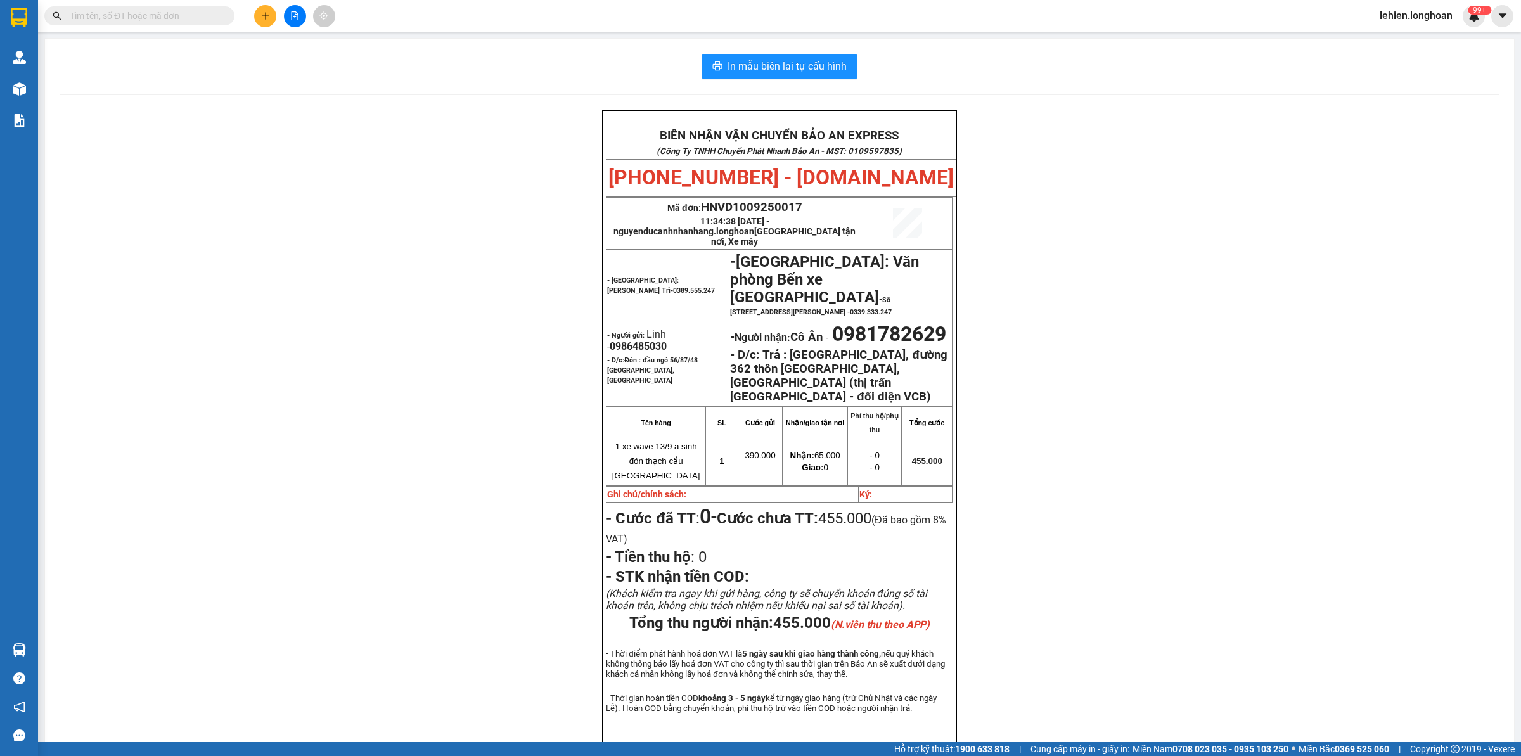
paste input "0987005742"
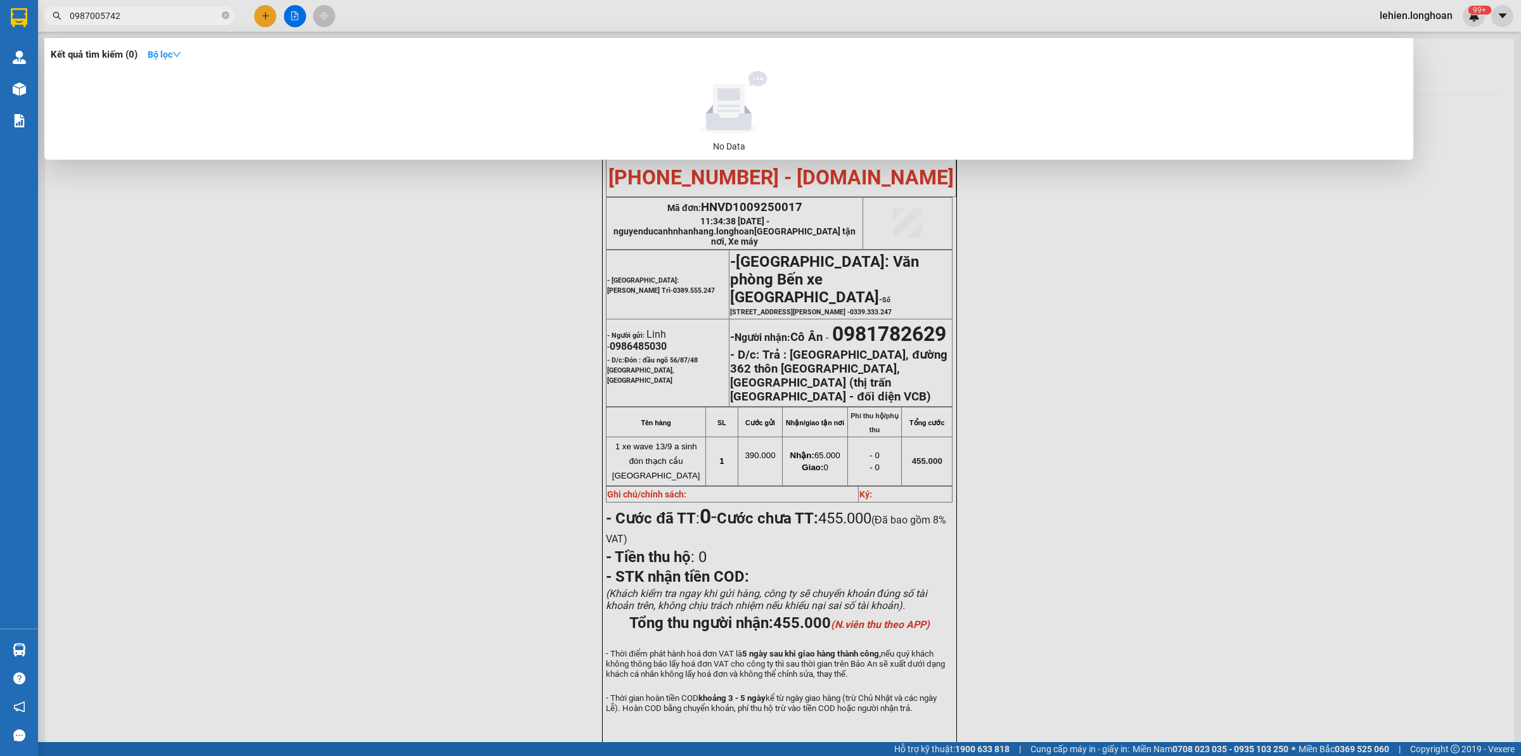
type input "0987005742"
drag, startPoint x: 227, startPoint y: 22, endPoint x: 224, endPoint y: 16, distance: 6.5
click at [227, 21] on span at bounding box center [226, 16] width 8 height 14
click at [224, 16] on icon "close-circle" at bounding box center [226, 15] width 8 height 8
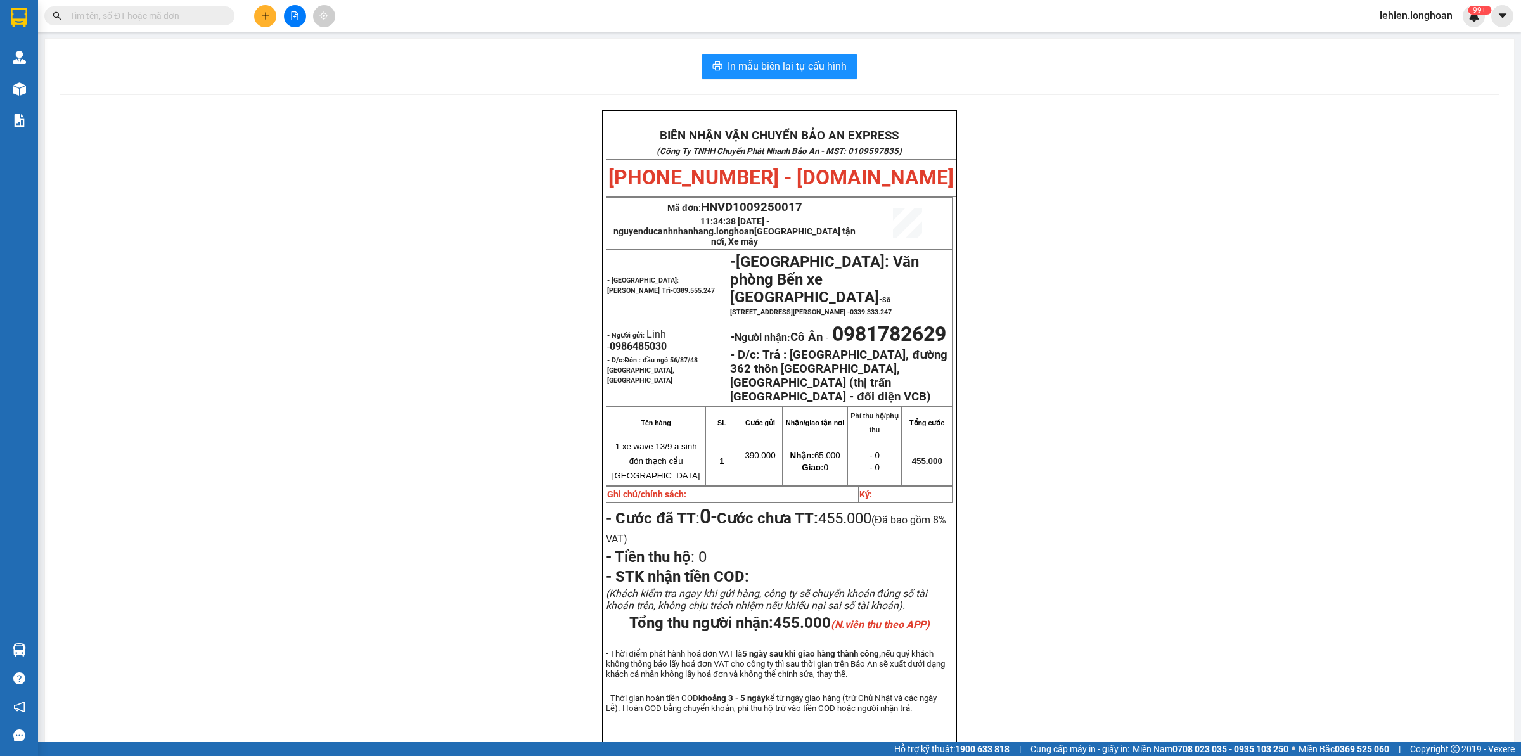
paste input "0912683477"
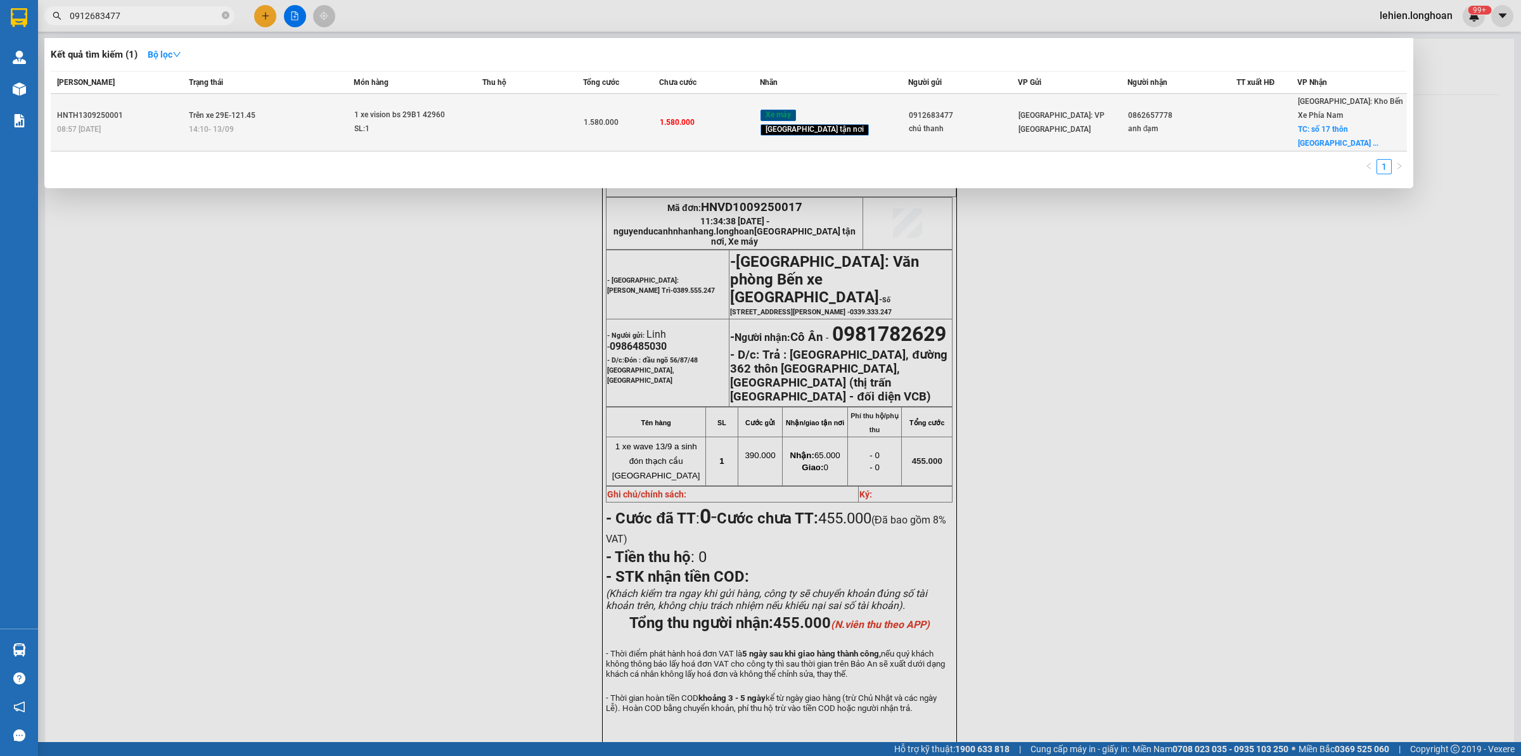
type input "0912683477"
click at [315, 105] on td "Trên xe 29E-121.45 14:10 [DATE]" at bounding box center [270, 123] width 169 height 58
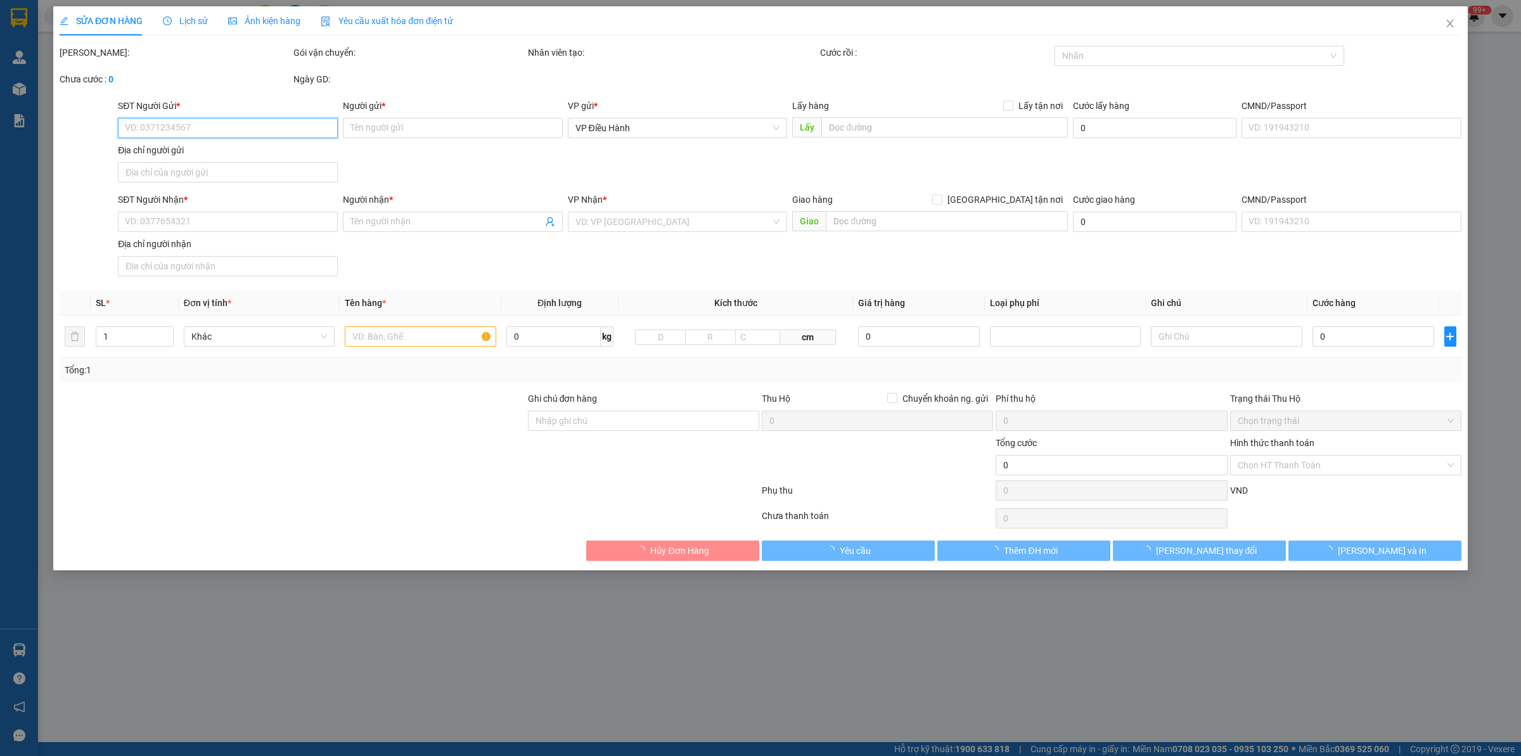
type input "0912683477"
type input "chú thanh"
type input "0862657778"
type input "anh đạm"
checkbox input "true"
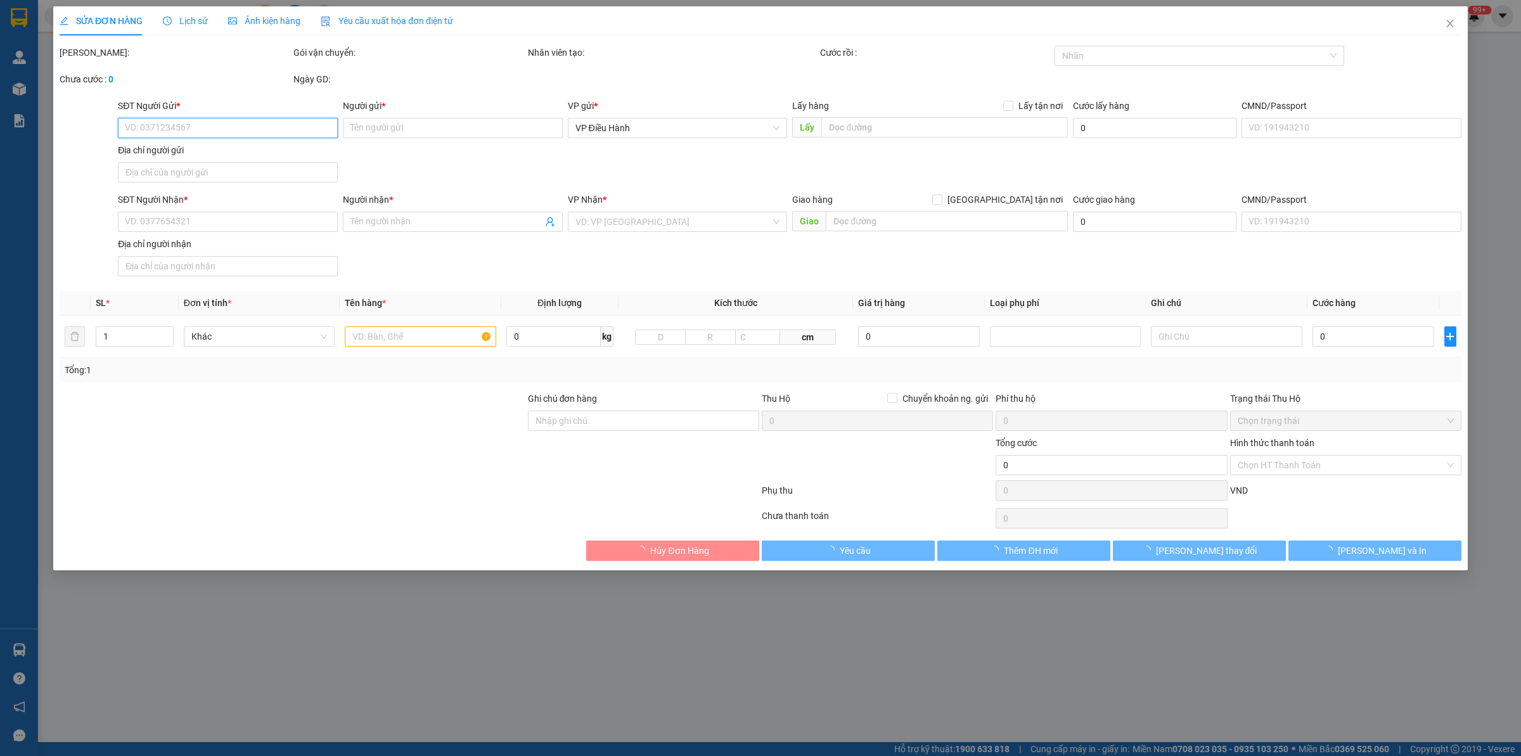
type input "số 17 thôn [GEOGRAPHIC_DATA] [GEOGRAPHIC_DATA] tỉnh [GEOGRAPHIC_DATA]"
type input "1 chìa khoá quấn tay lái ,1 CAVET để trong cốp"
type input "1.580.000"
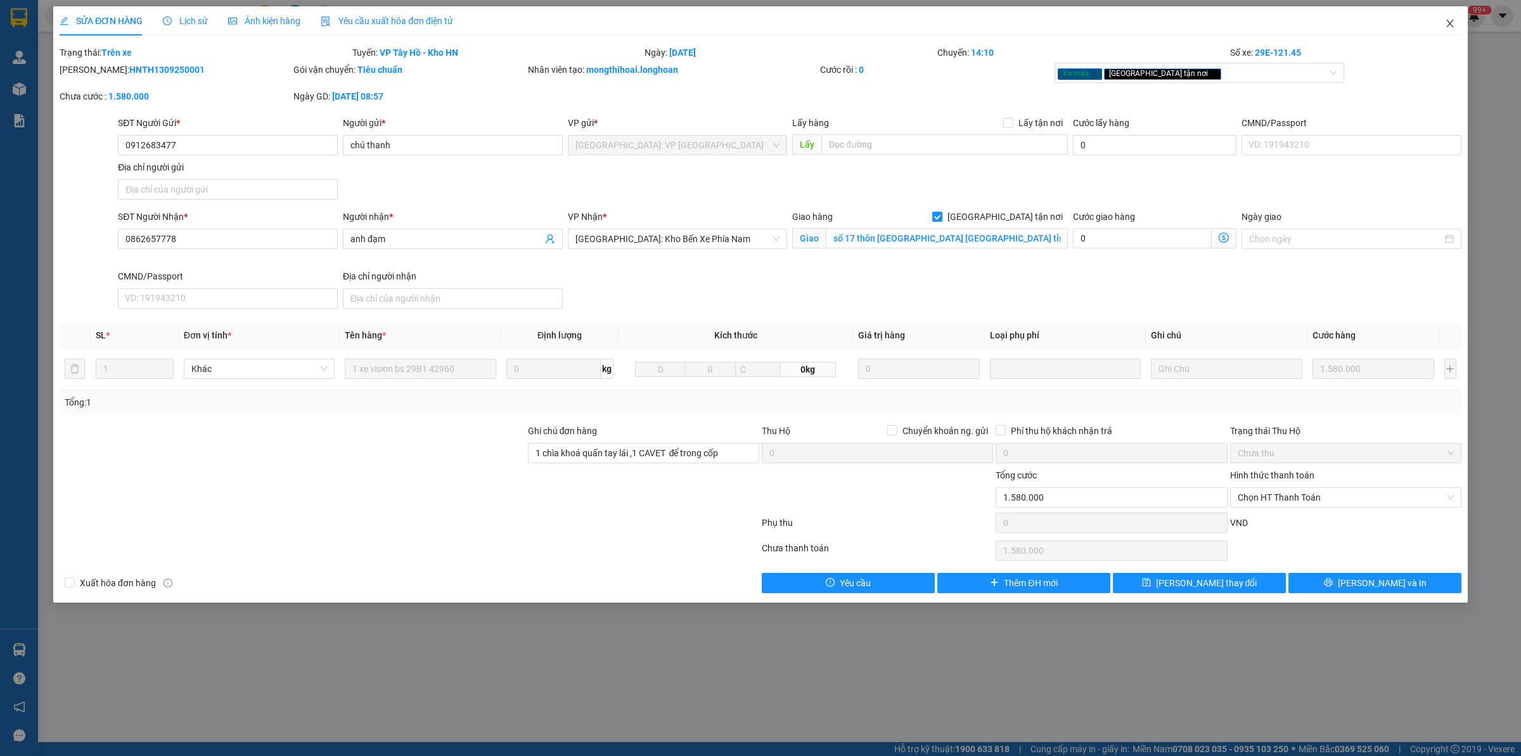
click at [1454, 22] on icon "close" at bounding box center [1450, 23] width 10 height 10
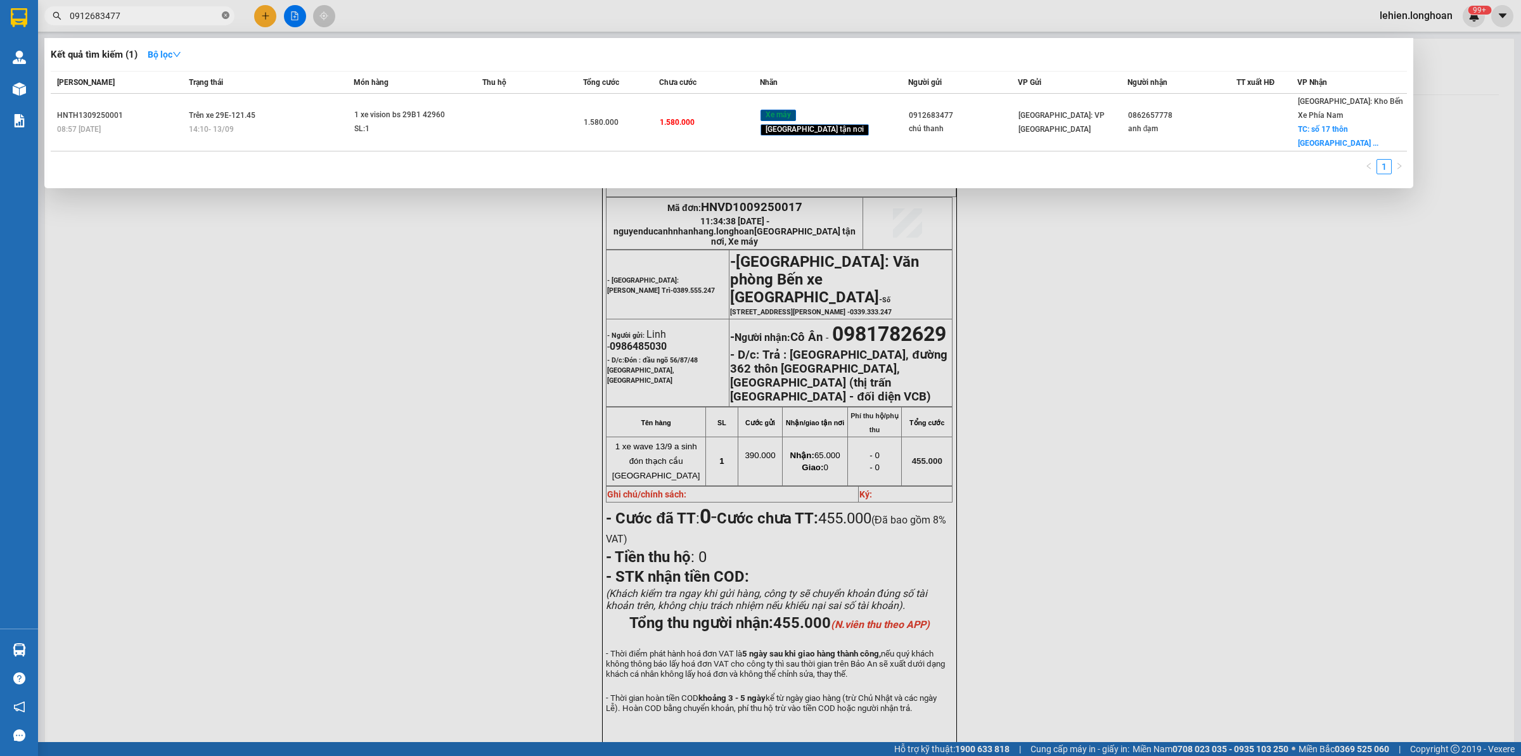
click at [226, 11] on span at bounding box center [226, 16] width 8 height 12
paste input "090 3045544"
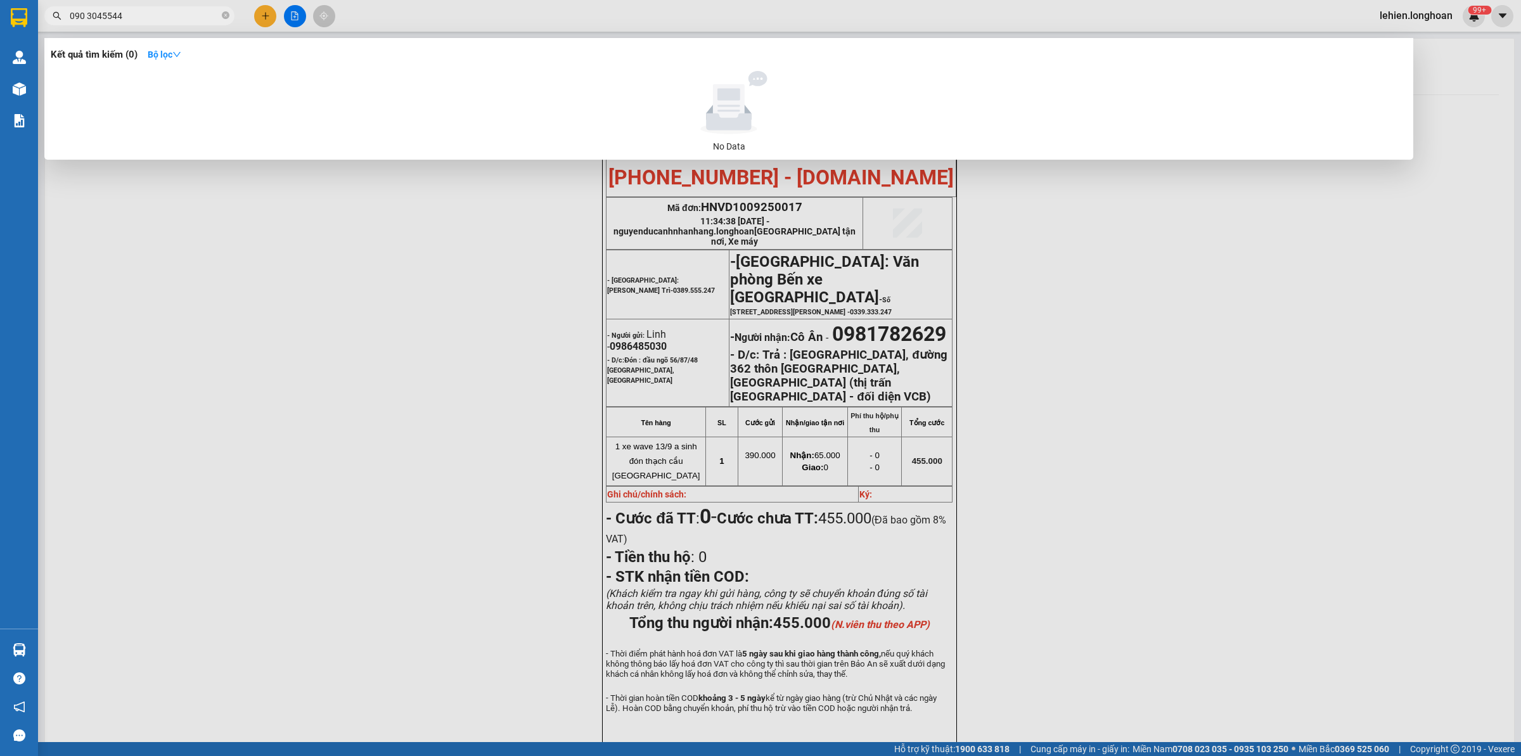
click at [91, 11] on input "090 3045544" at bounding box center [145, 16] width 150 height 14
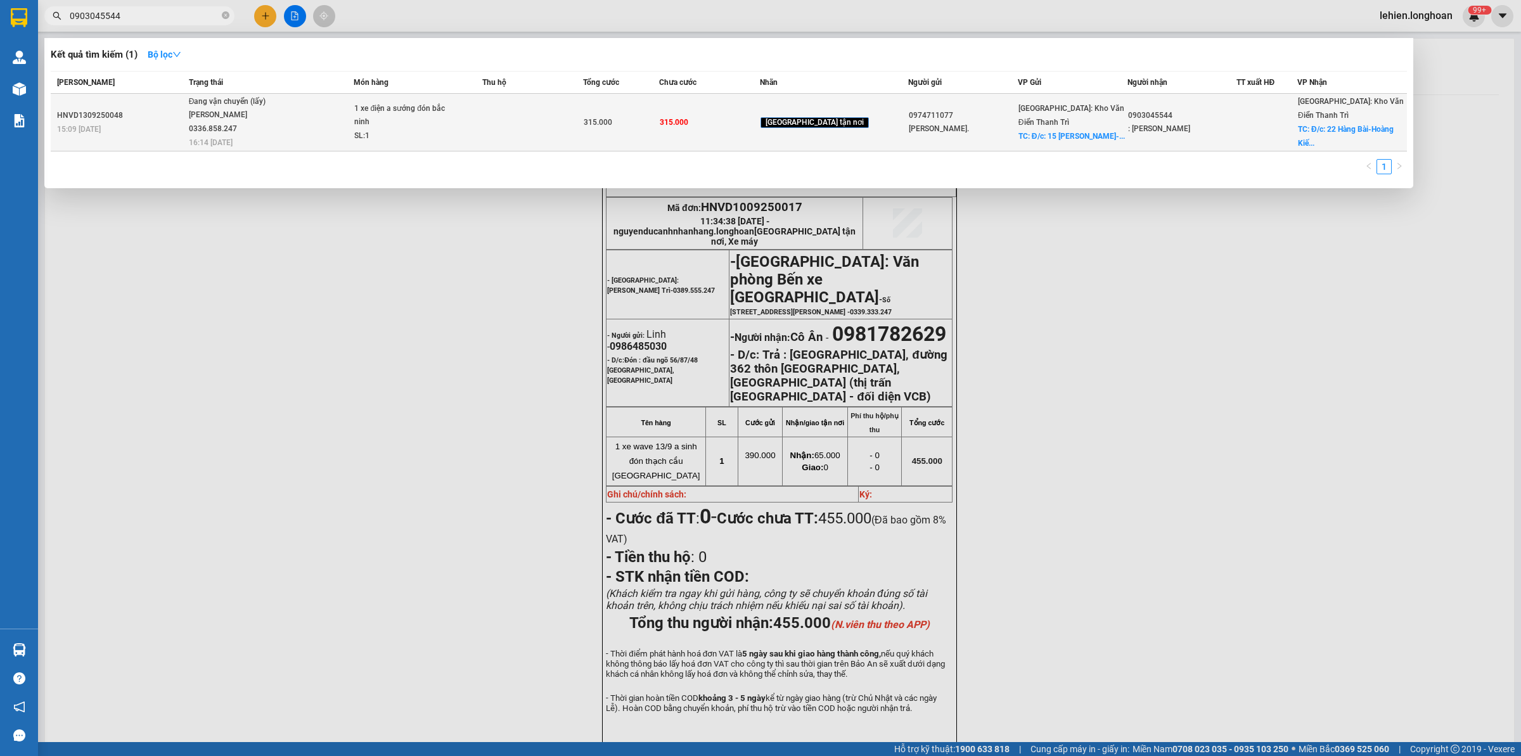
type input "0903045544"
click at [265, 111] on div "[PERSON_NAME] 0336.858.247" at bounding box center [236, 121] width 95 height 27
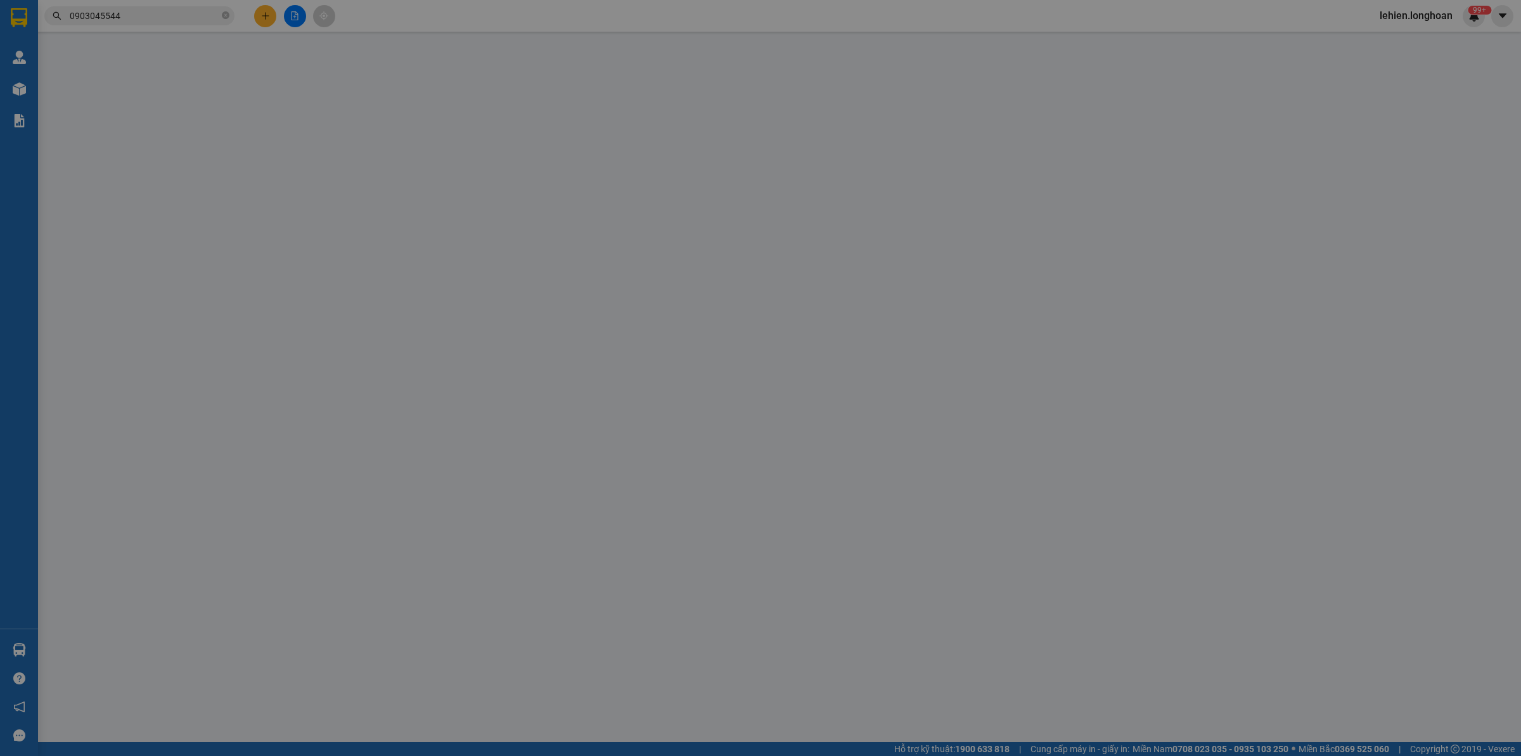
type input "0974711077"
type input "[PERSON_NAME]."
checkbox input "true"
type input "Đ/c: 15 [PERSON_NAME]-[GEOGRAPHIC_DATA]-[GEOGRAPHIC_DATA]"
type input "0903045544"
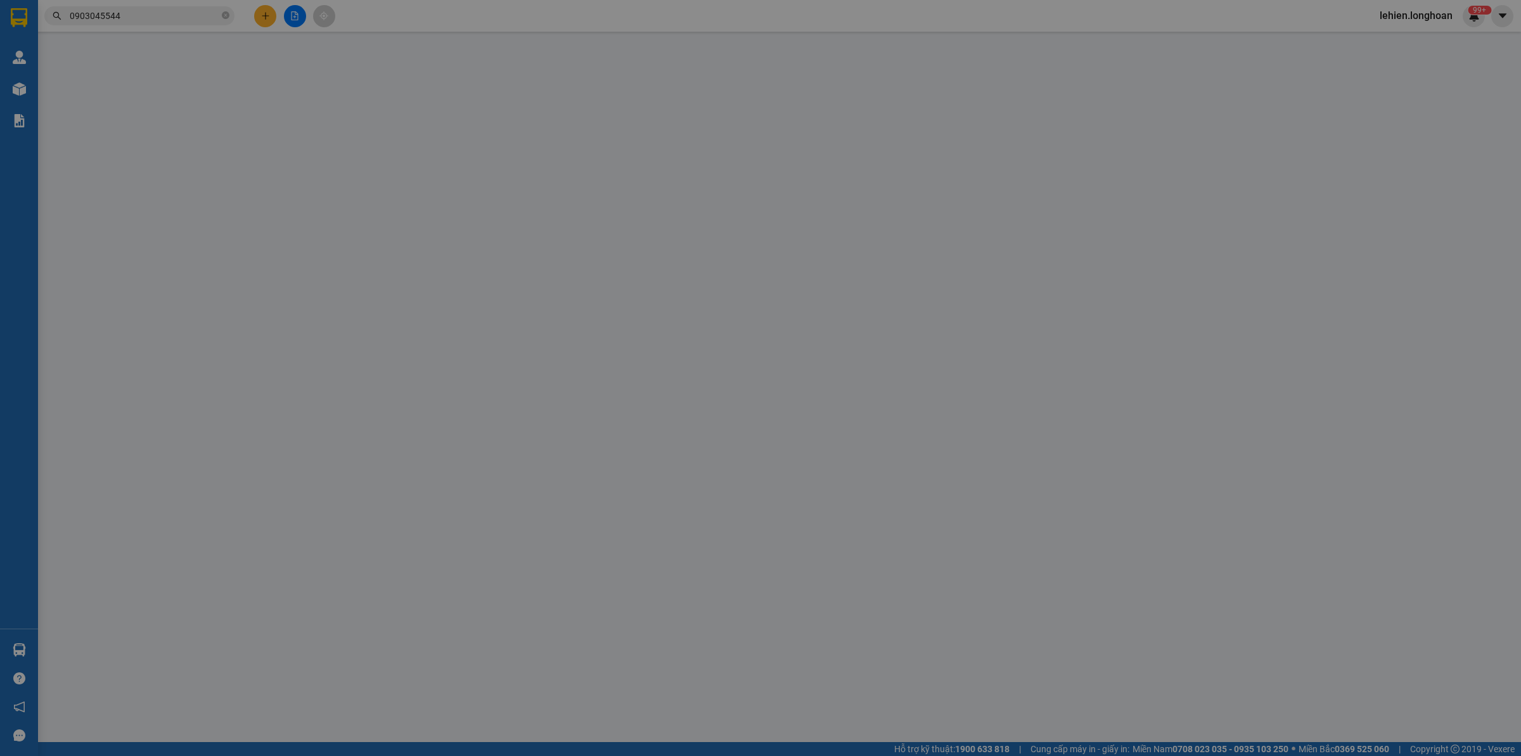
type input ": [PERSON_NAME]"
checkbox input "true"
type input "Đ/c: 22 Hàng Bài-Hoàng Kiếm-[GEOGRAPHIC_DATA]"
type input "315.000"
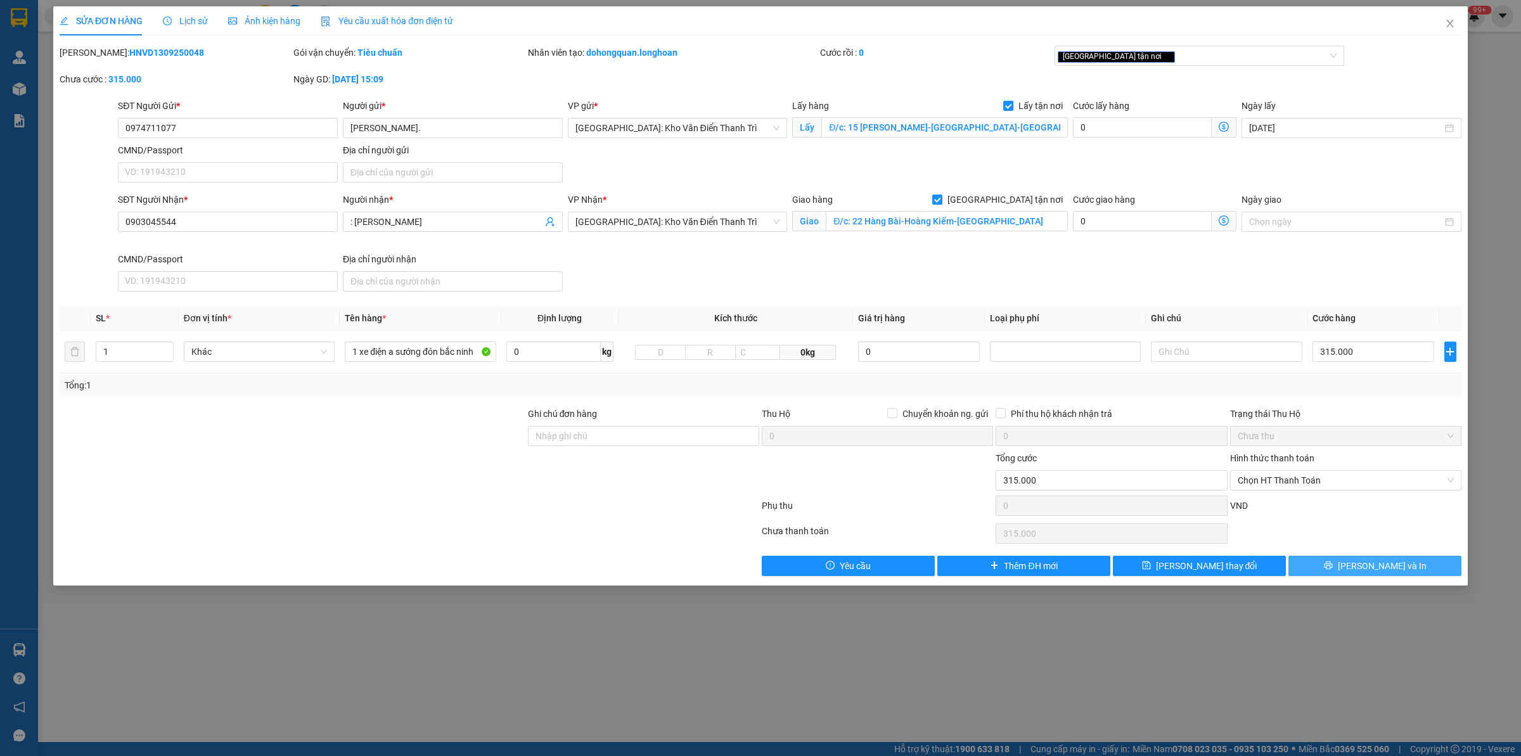
click at [1320, 571] on button "[PERSON_NAME] và In" at bounding box center [1375, 566] width 173 height 20
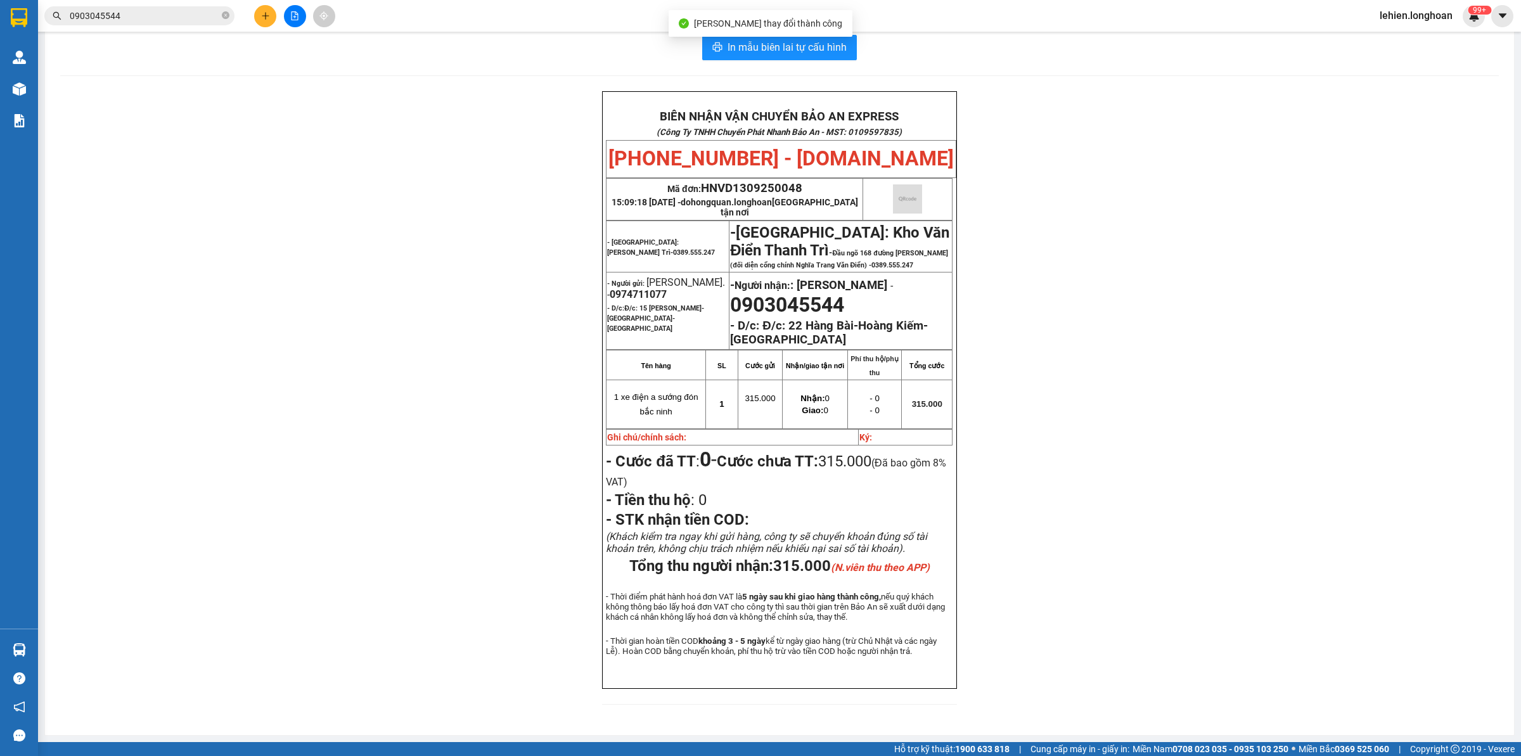
scroll to position [34, 0]
click at [179, 22] on input "0903045544" at bounding box center [145, 16] width 150 height 14
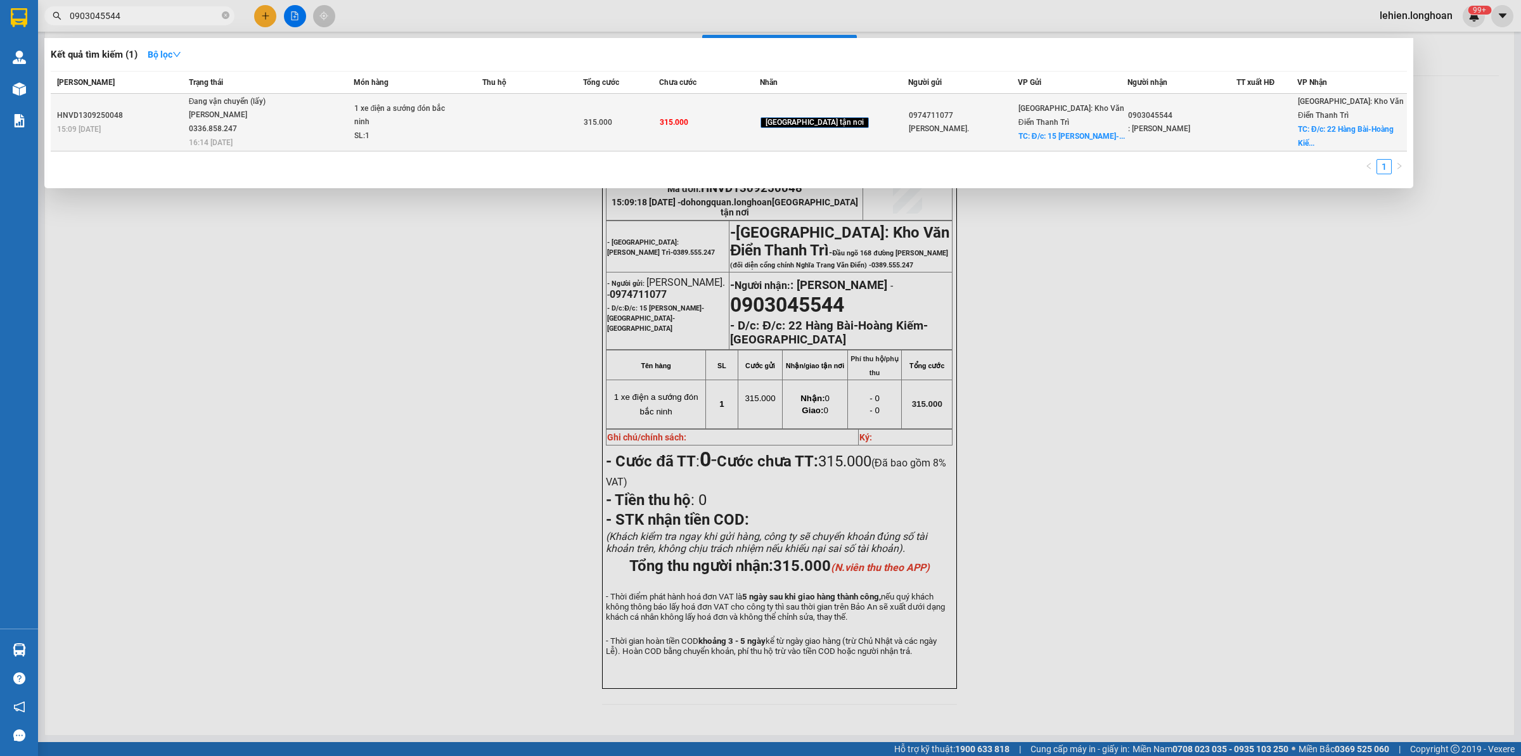
click at [301, 103] on span "Đang vận chuyển (lấy) [PERSON_NAME] 0336.858.247 16:14 [DATE]" at bounding box center [271, 121] width 165 height 53
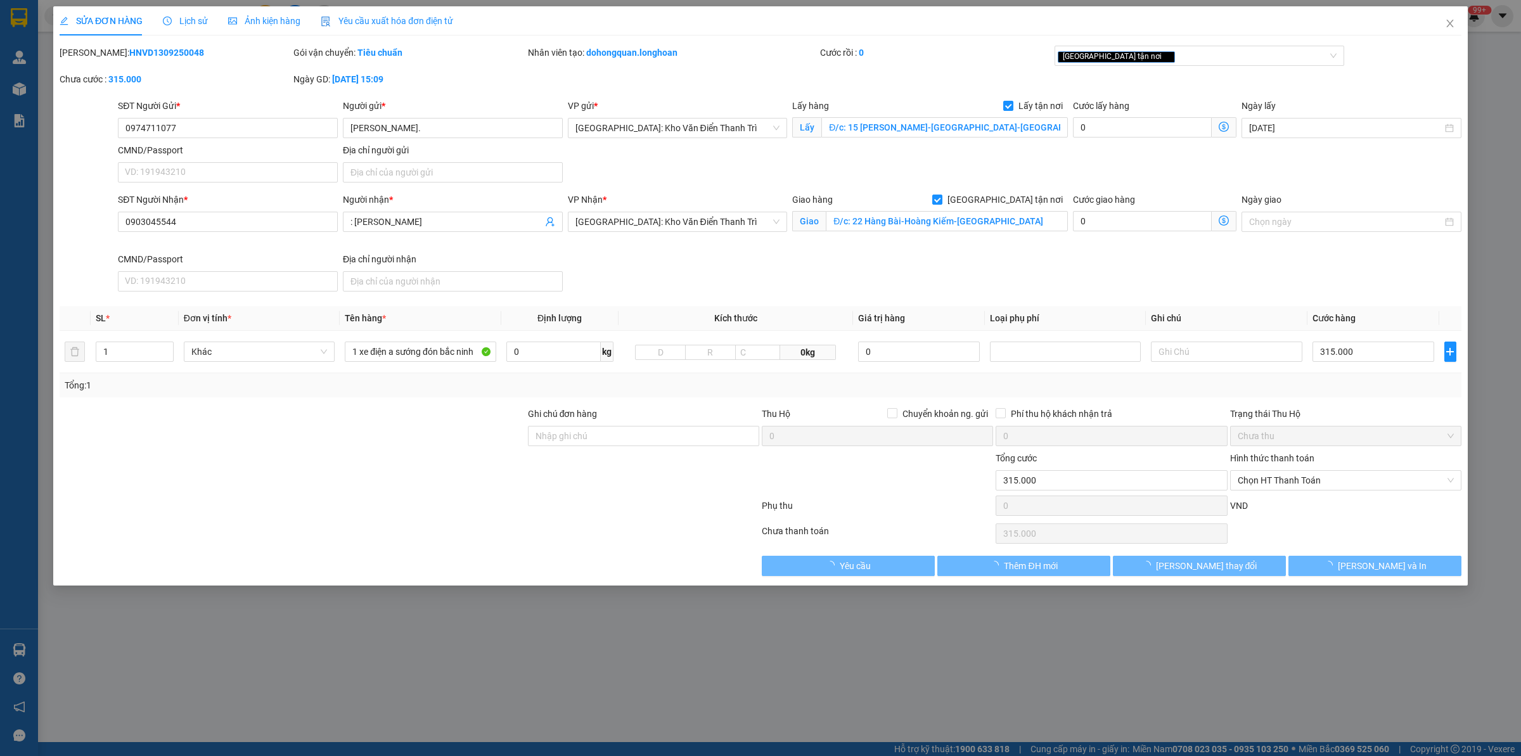
click at [194, 16] on span "Lịch sử" at bounding box center [185, 21] width 45 height 10
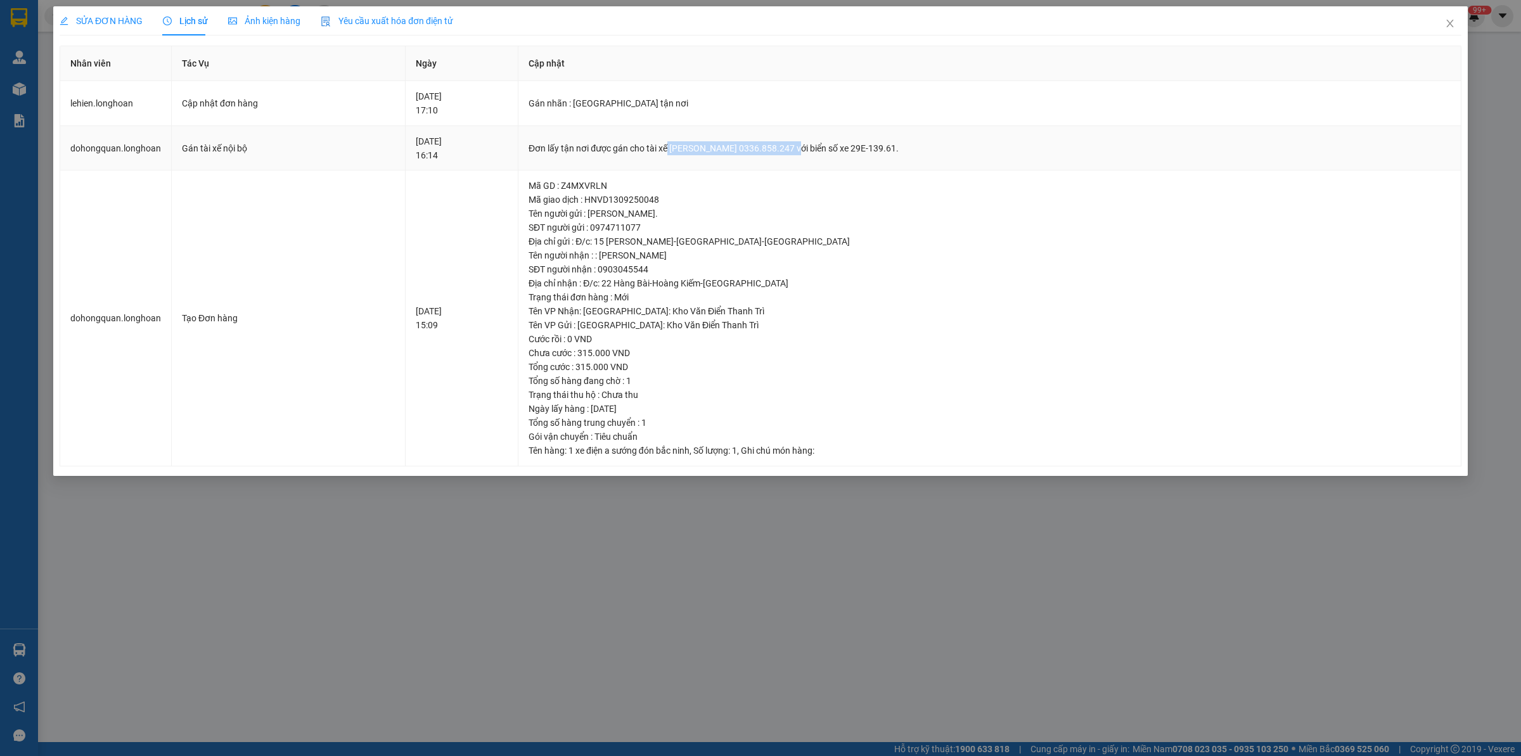
drag, startPoint x: 704, startPoint y: 150, endPoint x: 829, endPoint y: 146, distance: 124.3
click at [829, 146] on div "Đơn lấy tận nơi được gán cho tài xế [PERSON_NAME] 0336.858.247 với biển số xe 2…" at bounding box center [990, 148] width 922 height 14
copy div "[PERSON_NAME] 0336.858.247"
click at [1449, 23] on icon "close" at bounding box center [1450, 23] width 10 height 10
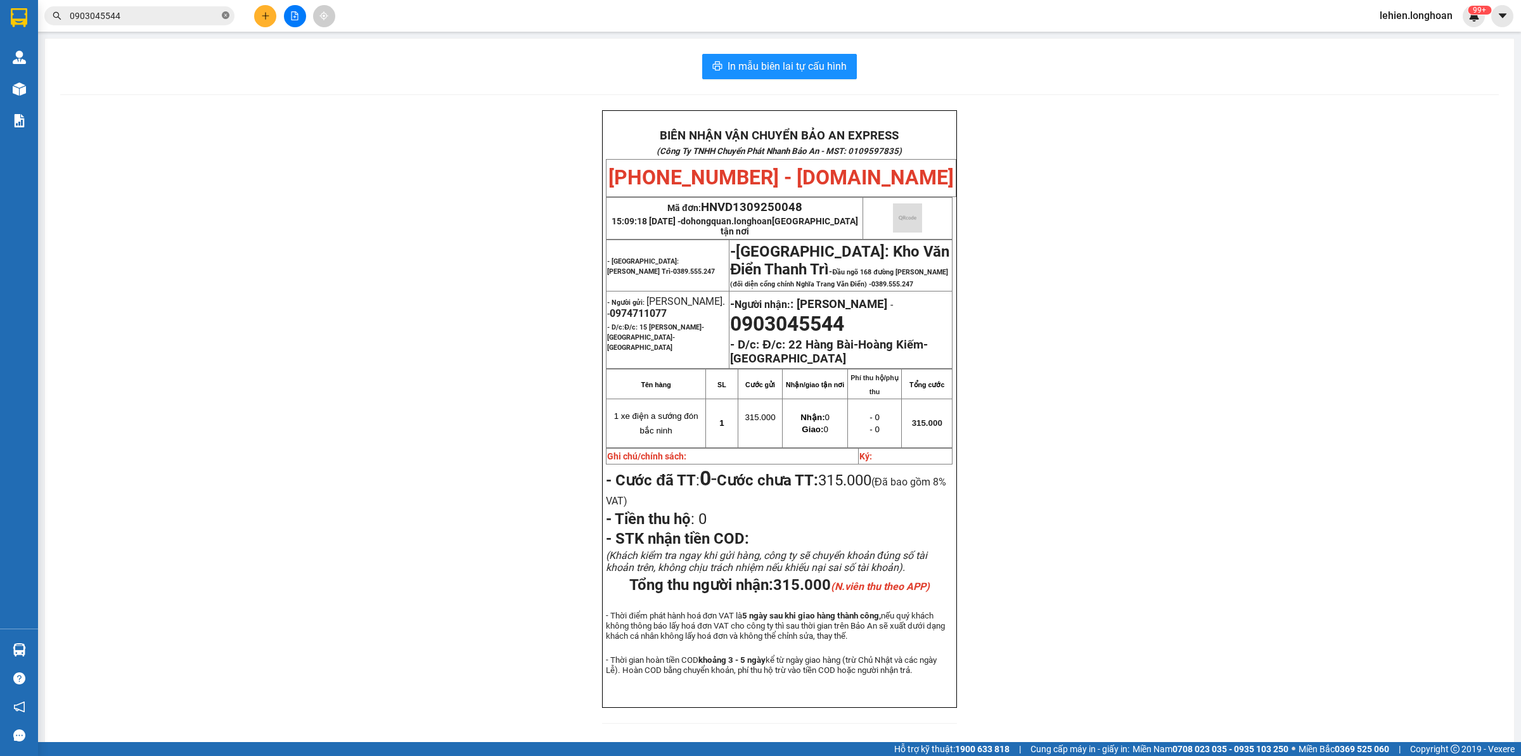
click at [222, 16] on icon "close-circle" at bounding box center [226, 15] width 8 height 8
paste input "0386057245"
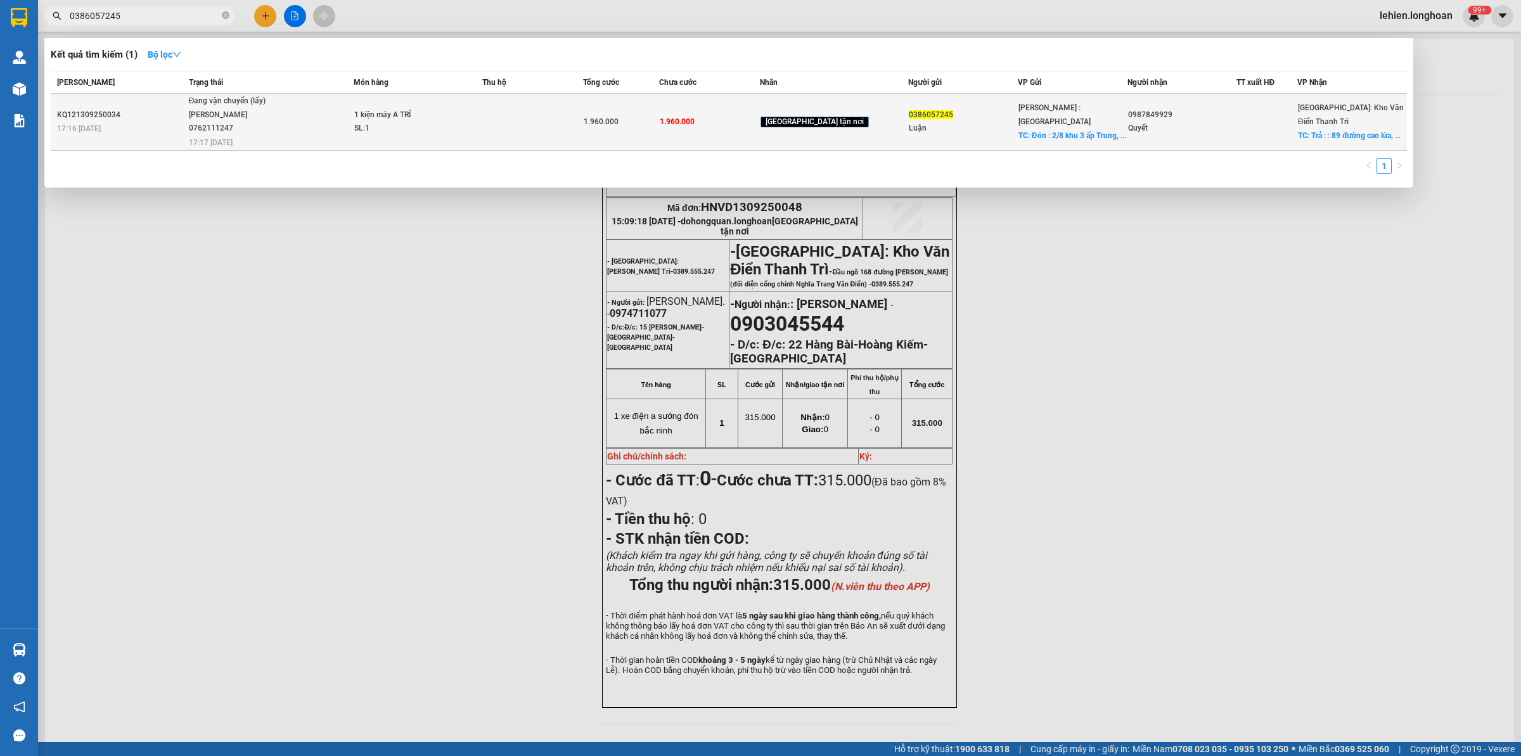
type input "0386057245"
click at [298, 119] on span "Đang vận chuyển (lấy) [PERSON_NAME] 0762111247 17:17 [DATE]" at bounding box center [271, 120] width 165 height 53
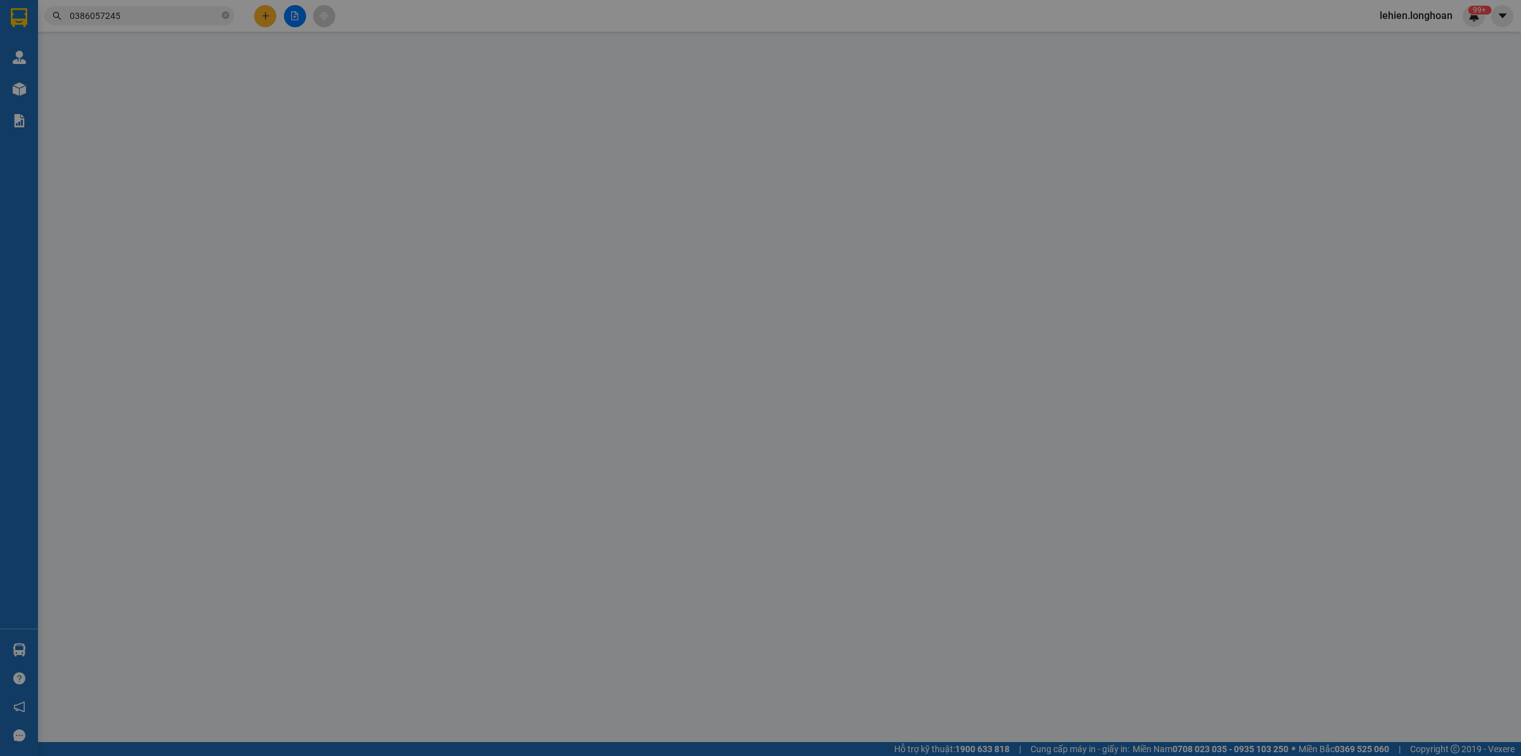
type input "0386057245"
type input "Luận"
checkbox input "true"
type input "Đón : 2/8 khu [GEOGRAPHIC_DATA], [GEOGRAPHIC_DATA], [GEOGRAPHIC_DATA], [GEOGRAP…"
type input "0987849929"
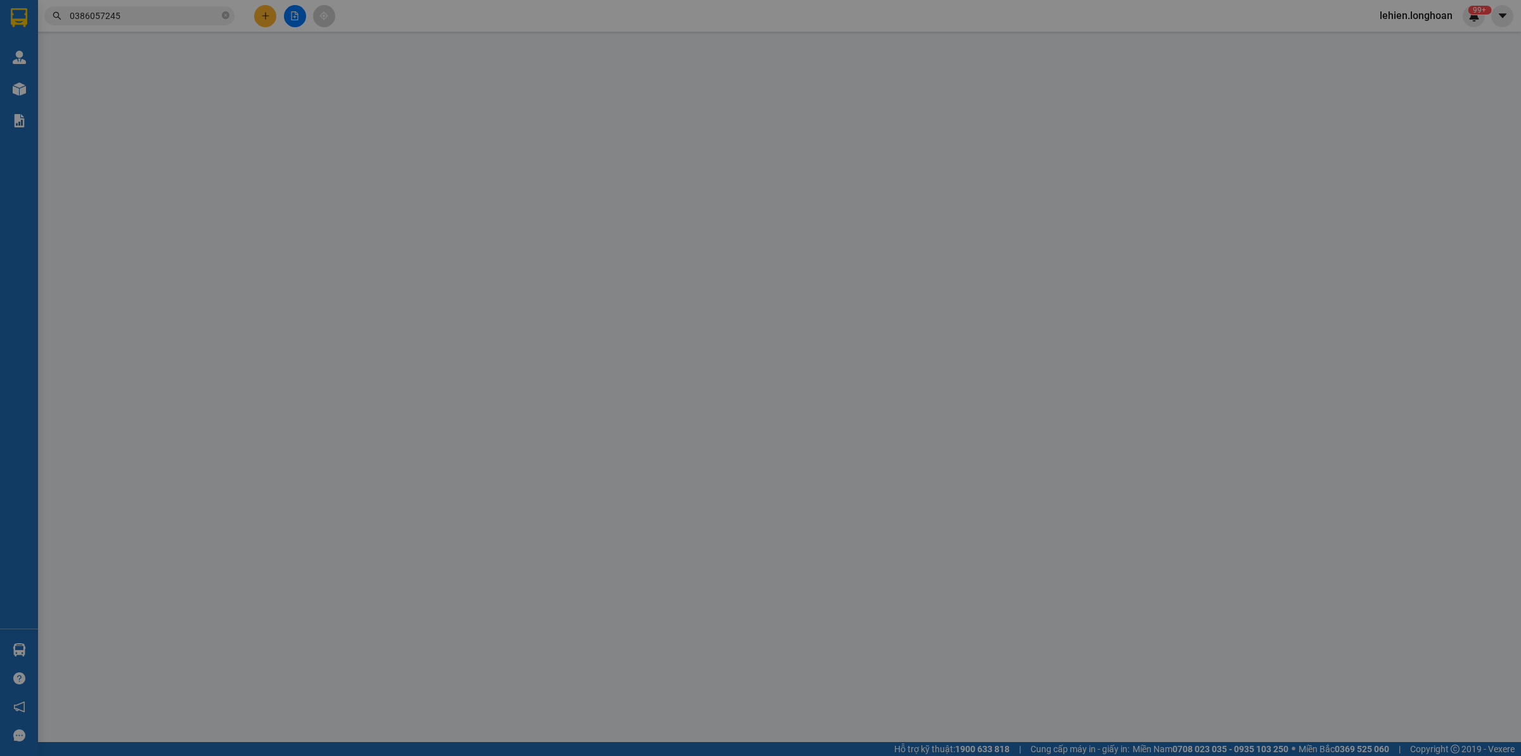
type input "Quyết"
checkbox input "true"
type input "Trả : : 89 đường [PERSON_NAME], thị trấn [GEOGRAPHIC_DATA], [GEOGRAPHIC_DATA], …"
type input "về gửi bill qua zalo số Thu Suba Cnc Vật Tư-0983766610 để tt nhé e"
type input "1.960.000"
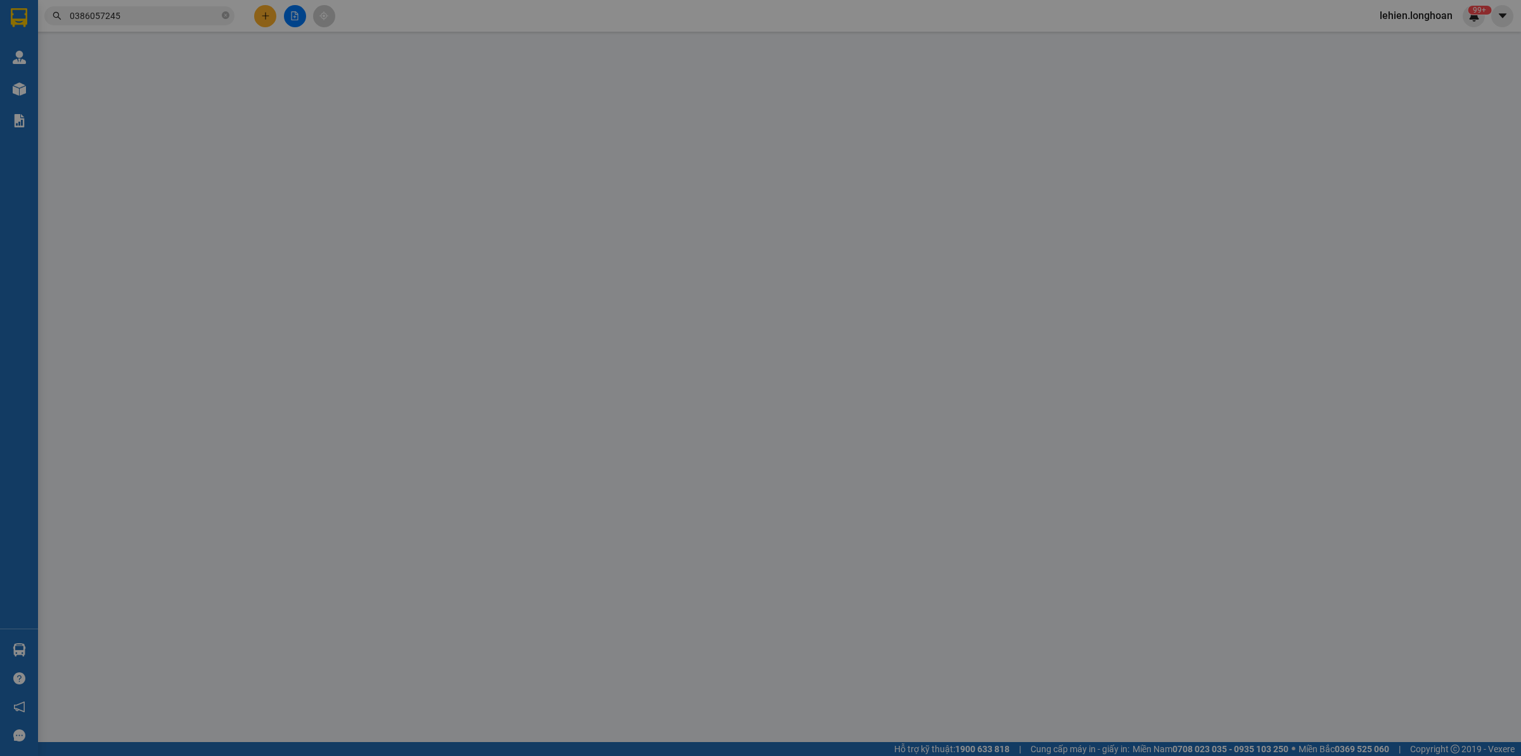
type input "1.960.000"
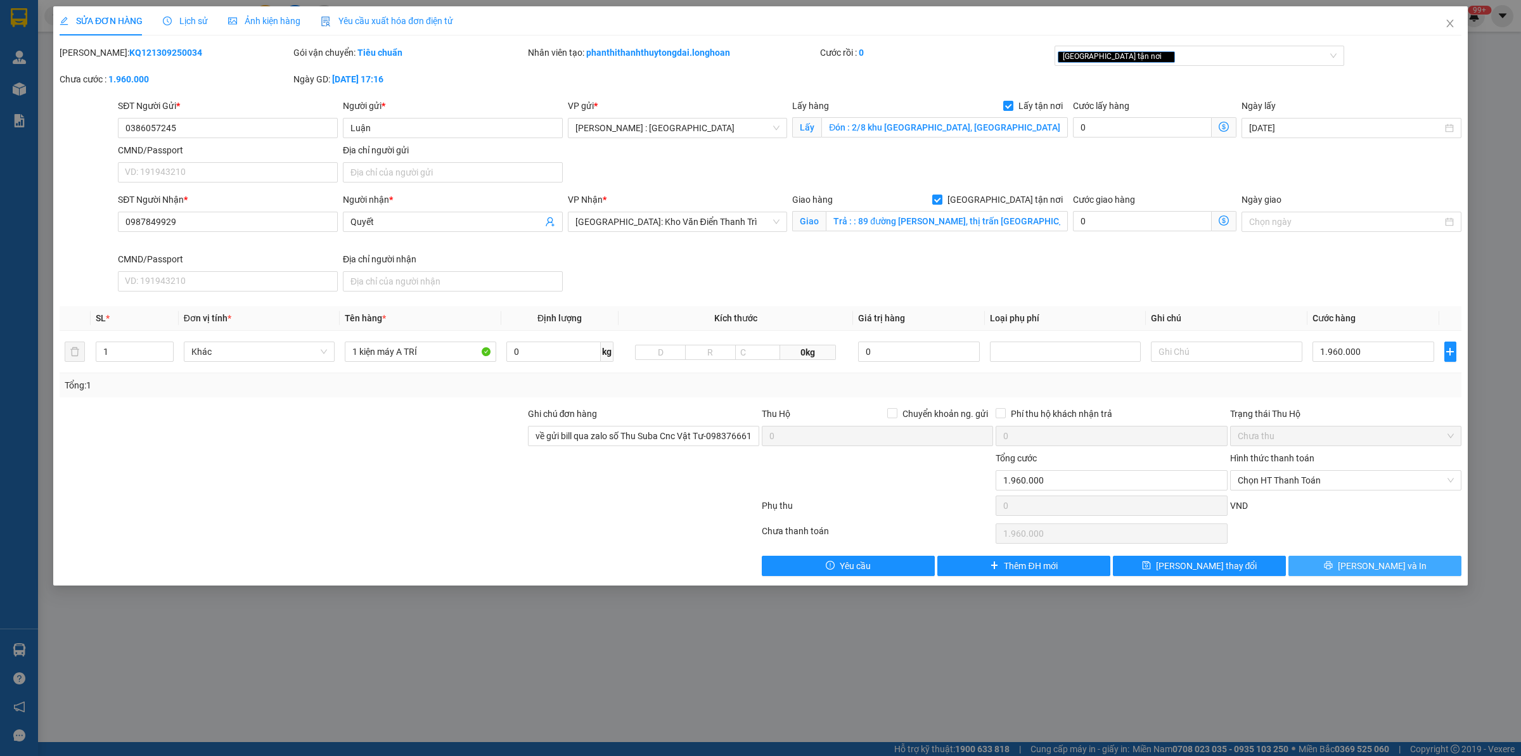
click at [1389, 568] on span "[PERSON_NAME] và In" at bounding box center [1382, 566] width 89 height 14
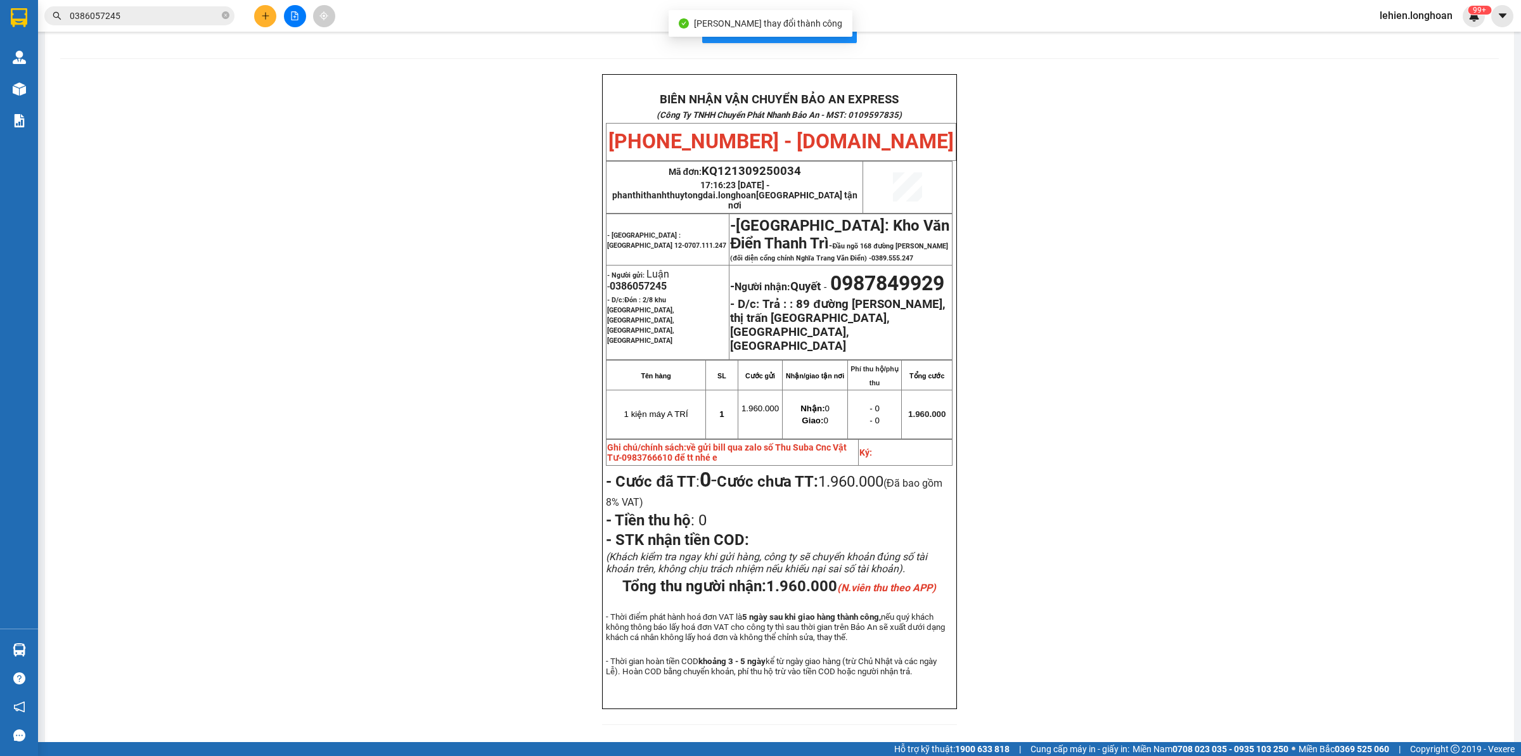
scroll to position [39, 0]
